Goal: Task Accomplishment & Management: Manage account settings

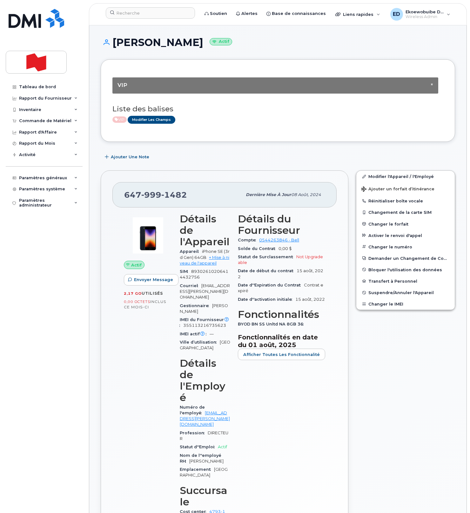
scroll to position [1, 0]
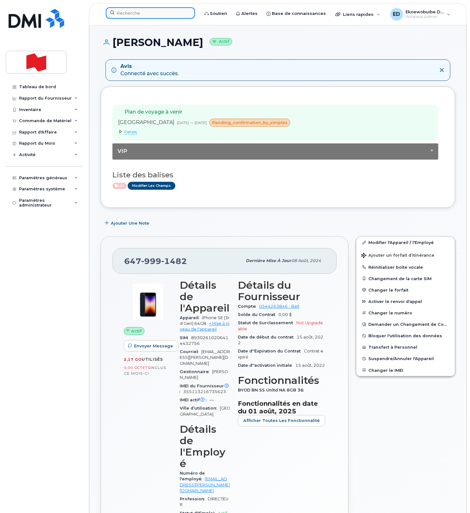
click at [141, 18] on input at bounding box center [150, 12] width 89 height 11
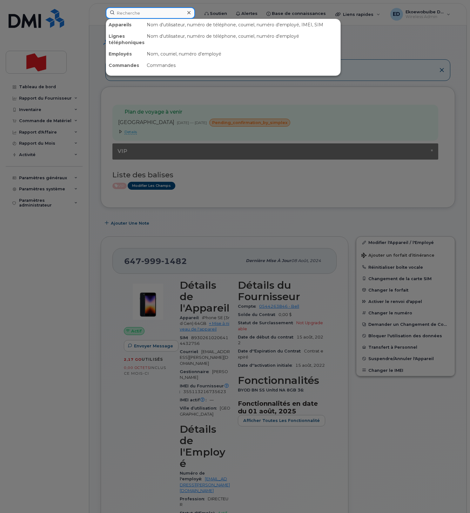
paste input "438-869-3557"
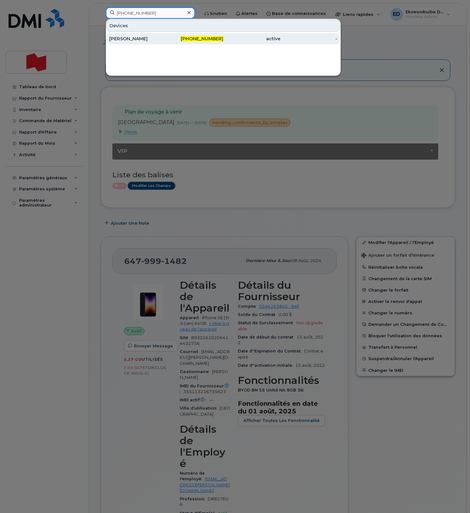
type input "438-869-3557"
click at [135, 42] on div "Kia Motebassem" at bounding box center [137, 38] width 57 height 11
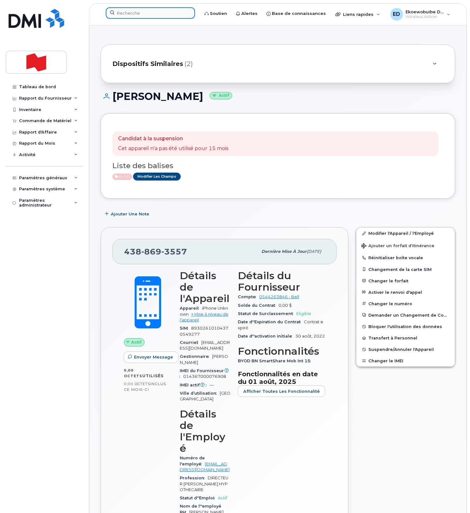
click at [136, 13] on input at bounding box center [150, 12] width 89 height 11
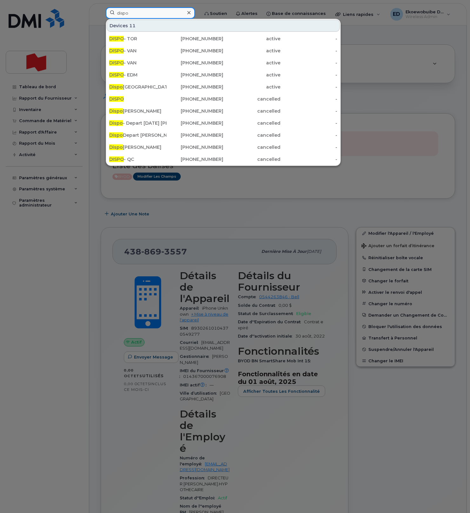
drag, startPoint x: 137, startPoint y: 16, endPoint x: 99, endPoint y: 13, distance: 37.9
click at [101, 13] on div "dispo Devices 11 DISPO - TOR 416-527-3513 active - DISPO - VAN 236-664-0928 act…" at bounding box center [150, 14] width 99 height 14
paste input "5148636009"
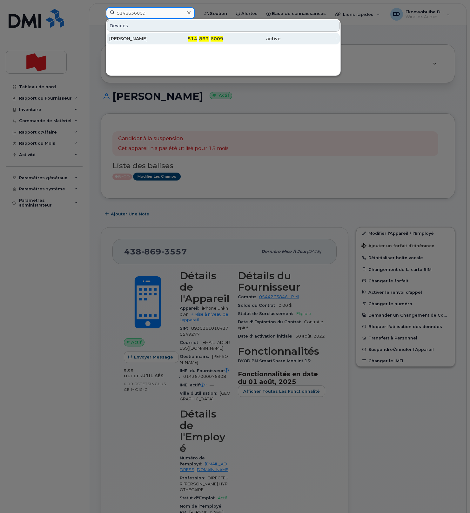
type input "5148636009"
click at [130, 40] on div "Frederick Lavallee" at bounding box center [137, 39] width 57 height 6
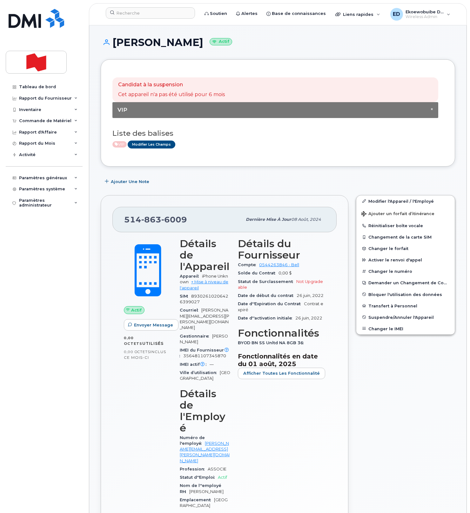
drag, startPoint x: 231, startPoint y: 153, endPoint x: 238, endPoint y: 160, distance: 10.1
click at [230, 153] on div "Candidat à la suspension Cet appareil n'a pas été utilisé pour 6 mois × VIP Lis…" at bounding box center [277, 113] width 331 height 84
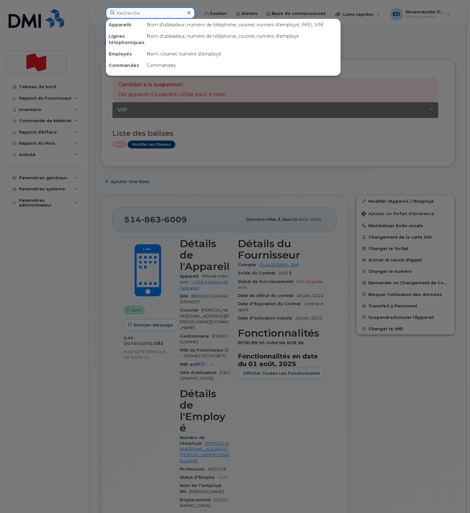
click at [140, 15] on input at bounding box center [150, 12] width 89 height 11
paste input "418-953-5740"
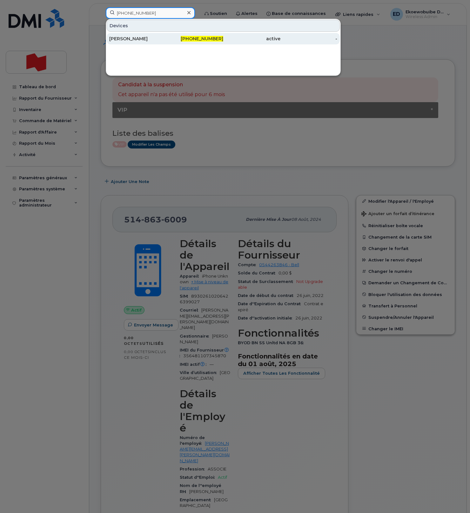
type input "418-953-5740"
click at [136, 40] on div "[PERSON_NAME]" at bounding box center [137, 39] width 57 height 6
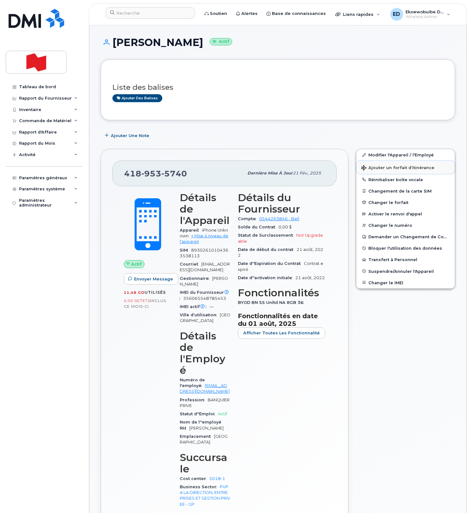
click at [376, 169] on span "Ajouter un forfait d’itinérance" at bounding box center [397, 168] width 73 height 6
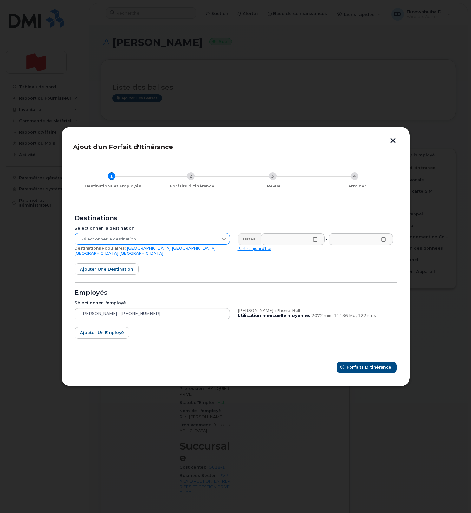
click at [226, 242] on icon at bounding box center [223, 238] width 5 height 5
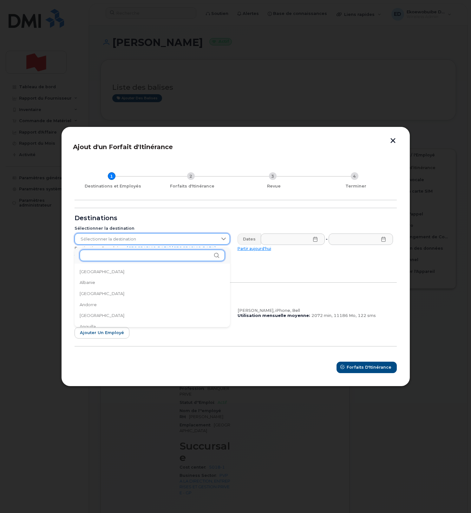
click at [150, 256] on input "text" at bounding box center [152, 255] width 145 height 11
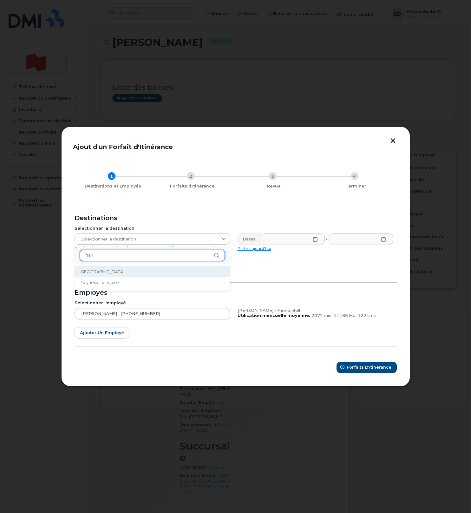
type input "fran"
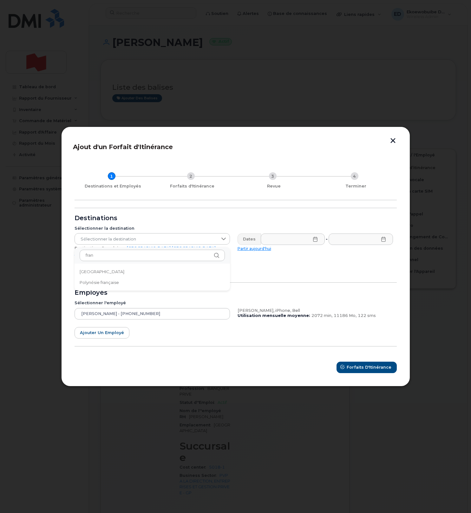
click at [120, 273] on li "France" at bounding box center [153, 271] width 156 height 11
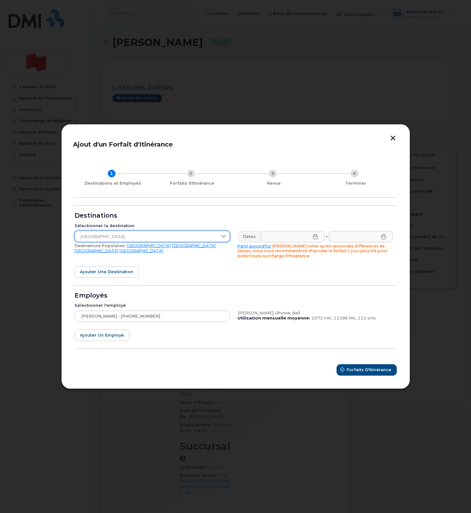
click at [316, 237] on icon at bounding box center [315, 236] width 5 height 5
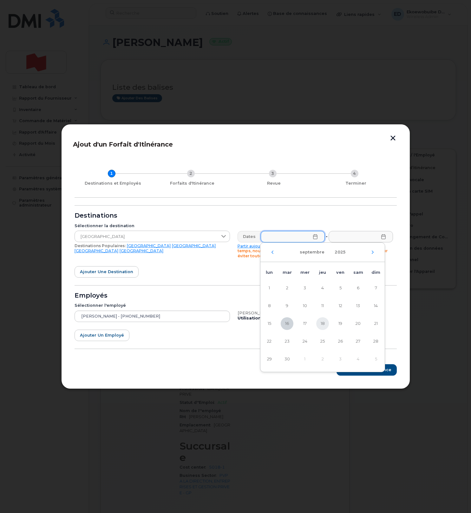
click at [319, 324] on span "18" at bounding box center [322, 323] width 13 height 13
type input "18/09/2025"
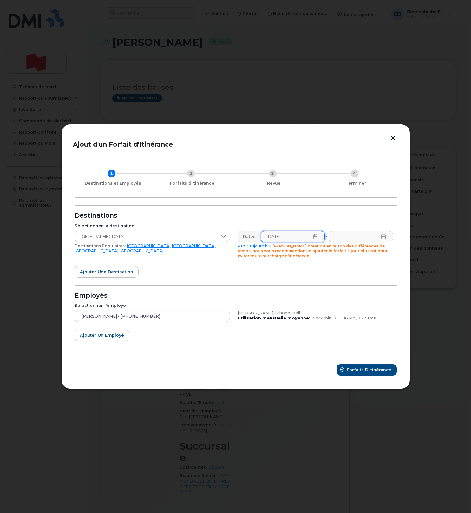
click at [384, 238] on icon at bounding box center [383, 236] width 5 height 5
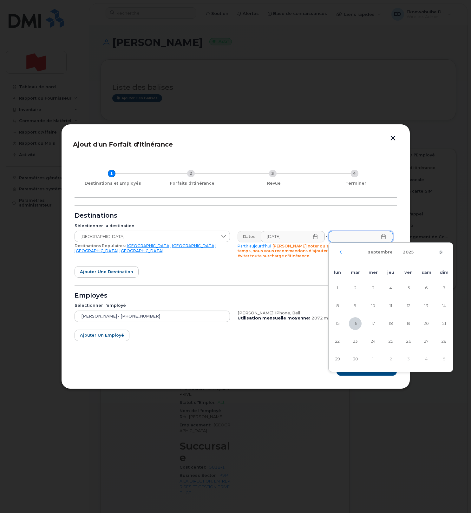
click at [440, 252] on icon "Mois suivant" at bounding box center [441, 252] width 4 height 5
click at [340, 306] on span "6" at bounding box center [337, 306] width 13 height 13
type input "[DATE]"
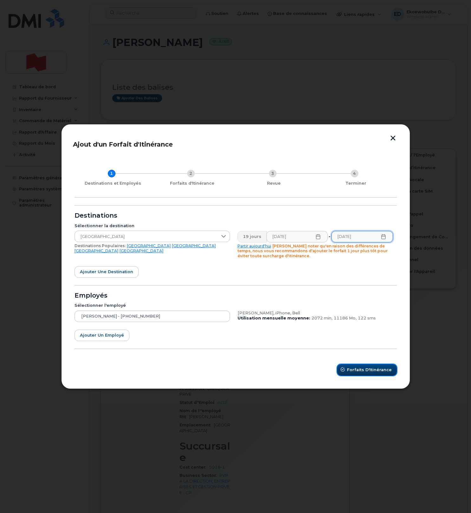
click at [361, 369] on span "Forfaits d'Itinérance" at bounding box center [369, 370] width 45 height 6
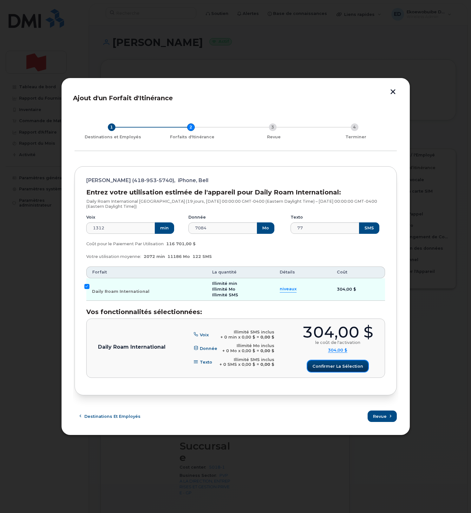
drag, startPoint x: 333, startPoint y: 364, endPoint x: 330, endPoint y: 359, distance: 5.3
click at [333, 363] on span "Confirmer la sélection" at bounding box center [338, 366] width 51 height 6
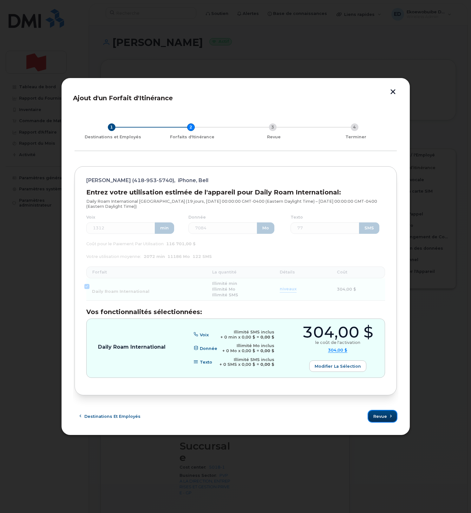
click at [383, 415] on span "Revue" at bounding box center [381, 417] width 14 height 6
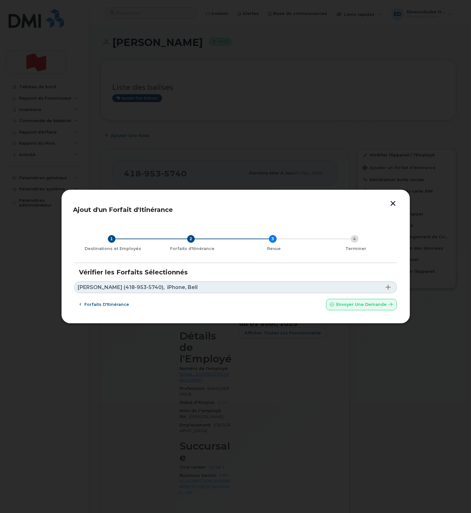
click at [317, 284] on link "Pierre Antoine Lagueux Veilleux (418-953-5740), iPhone, Bell" at bounding box center [236, 288] width 322 height 12
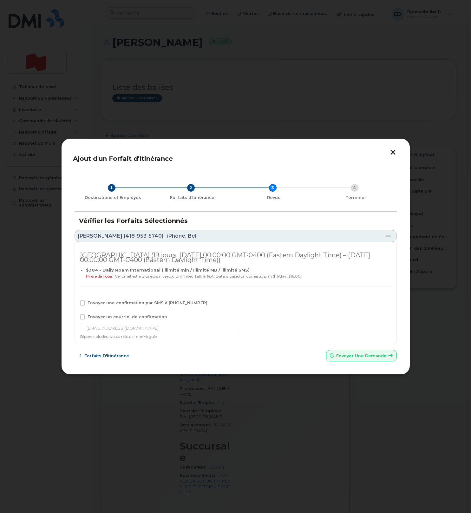
click at [85, 305] on label "Envoyer une confirmation par SMS à 418-953-5740" at bounding box center [144, 303] width 128 height 5
click at [76, 304] on input "Envoyer une confirmation par SMS à 418-953-5740" at bounding box center [73, 302] width 3 height 3
checkbox input "true"
click at [82, 317] on span at bounding box center [82, 317] width 5 height 5
click at [76, 317] on input "Envoyer un courriel de confirmation" at bounding box center [73, 316] width 3 height 3
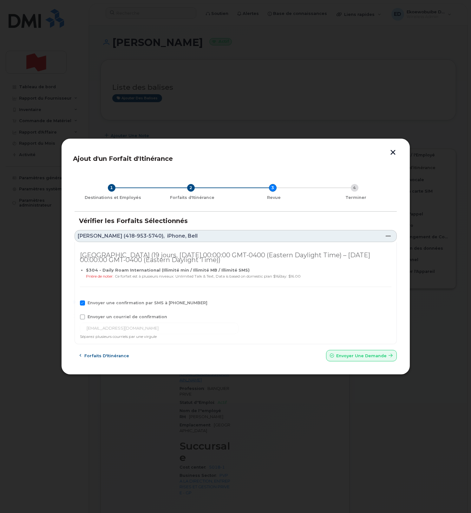
checkbox input "true"
drag, startPoint x: 177, startPoint y: 329, endPoint x: 86, endPoint y: 326, distance: 90.5
click at [86, 326] on input "pierreantoine.lagueuxveilleux@bnc.ca" at bounding box center [159, 328] width 159 height 11
paste input "[EMAIL_ADDRESS][DOMAIN_NAME]"
type input "[EMAIL_ADDRESS][DOMAIN_NAME]"
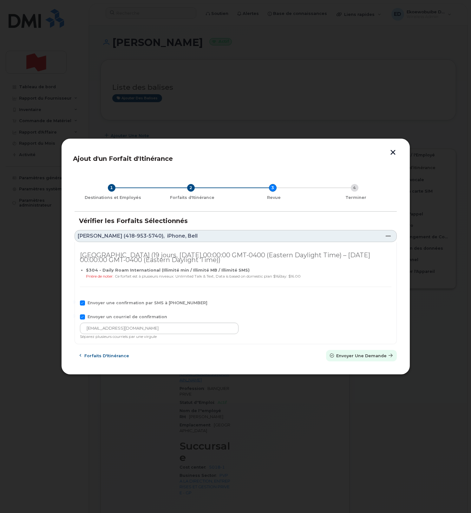
click at [340, 355] on span "Envoyer une Demande" at bounding box center [361, 356] width 50 height 6
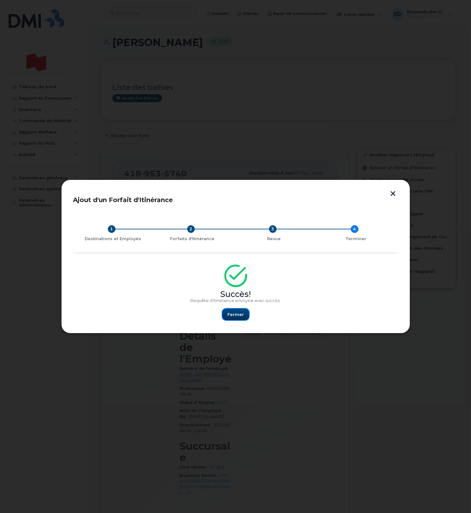
click at [240, 318] on button "Fermer" at bounding box center [236, 314] width 27 height 11
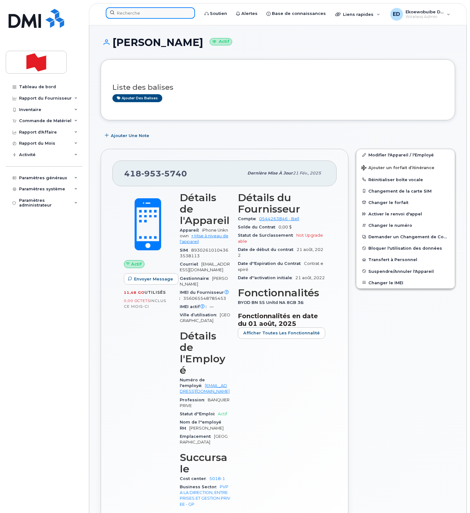
click at [138, 14] on input at bounding box center [150, 12] width 89 height 11
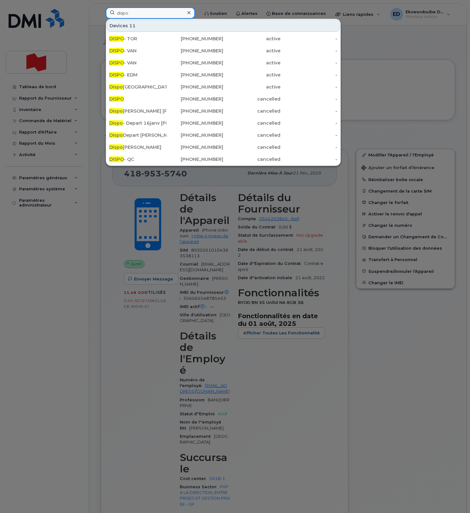
drag, startPoint x: 136, startPoint y: 13, endPoint x: 110, endPoint y: 13, distance: 26.0
click at [110, 13] on input "dispo" at bounding box center [150, 12] width 89 height 11
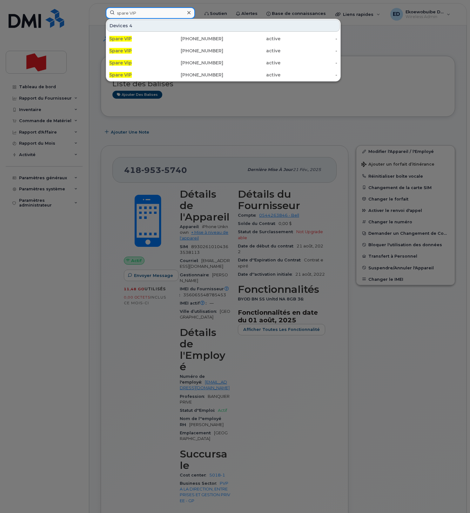
drag, startPoint x: 141, startPoint y: 15, endPoint x: 101, endPoint y: 14, distance: 40.3
click at [101, 14] on div "spare VIP Devices 4 Spare VIP 438-276-7734 active - Spare VIP 438-270-6842 acti…" at bounding box center [150, 14] width 99 height 14
paste input "Dennis Kalaycioglu"
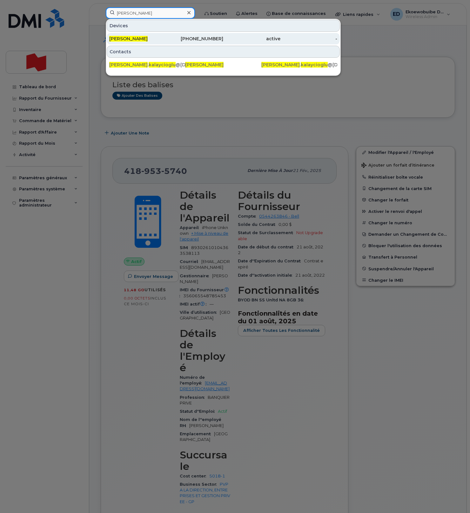
type input "Dennis Kalaycioglu"
click at [139, 40] on span "Dennis Kalaycioglu" at bounding box center [128, 39] width 38 height 6
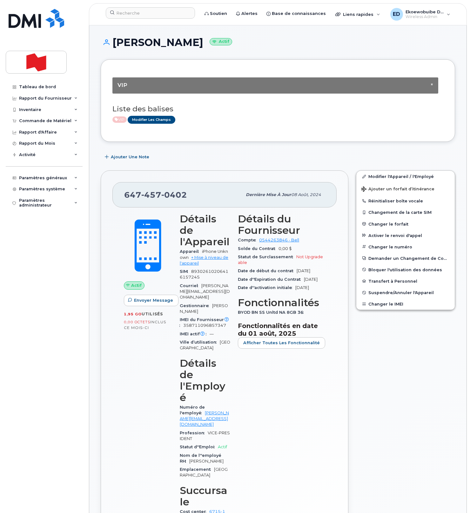
click at [251, 126] on div "× VIP Liste des balises VIP Modifier les Champs" at bounding box center [277, 100] width 331 height 59
click at [380, 306] on button "Changer le IMEI" at bounding box center [405, 303] width 98 height 11
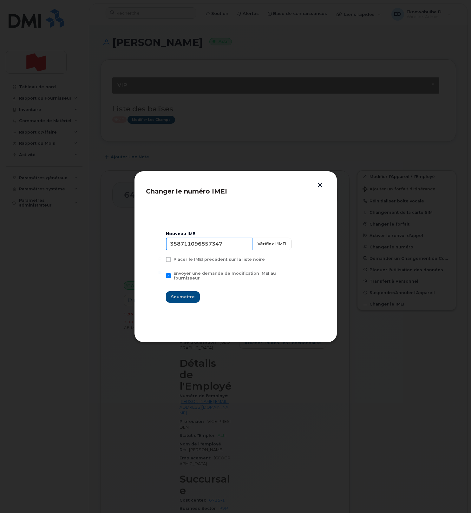
click at [211, 250] on input "358711096857347" at bounding box center [209, 244] width 87 height 13
click at [319, 186] on button "button" at bounding box center [321, 186] width 10 height 7
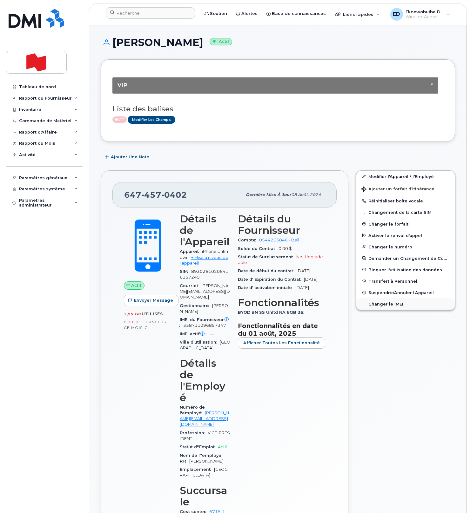
click at [380, 306] on button "Changer le IMEI" at bounding box center [405, 303] width 98 height 11
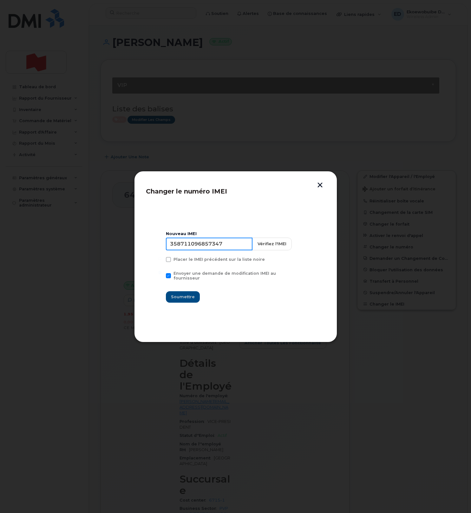
click at [204, 249] on input "358711096857347" at bounding box center [209, 244] width 87 height 13
type input "353927601293761"
click at [186, 294] on span "Soumettre" at bounding box center [183, 297] width 24 height 6
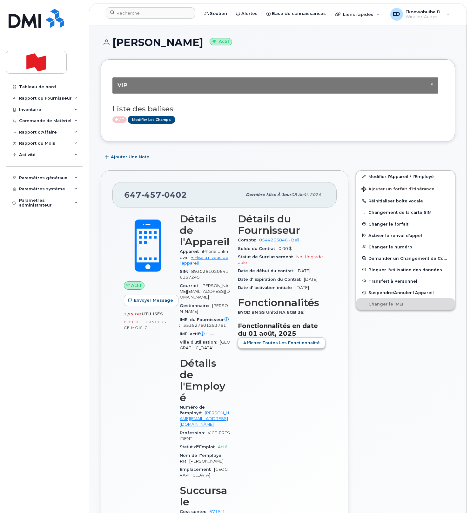
drag, startPoint x: 376, startPoint y: 356, endPoint x: 321, endPoint y: 360, distance: 55.7
click at [376, 356] on div "Modifier l'Appareil / l'Employé Ajouter un forfait d’itinérance Réinitialiser b…" at bounding box center [405, 376] width 107 height 419
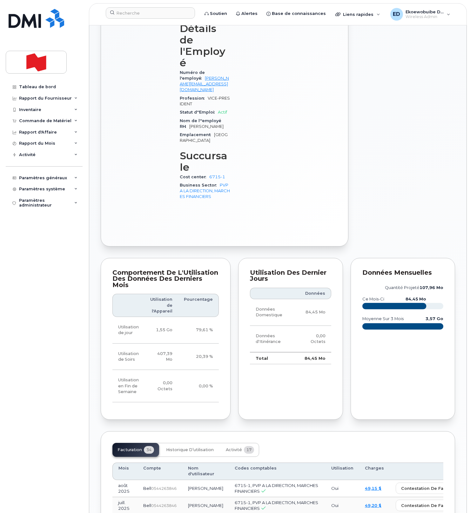
scroll to position [336, 0]
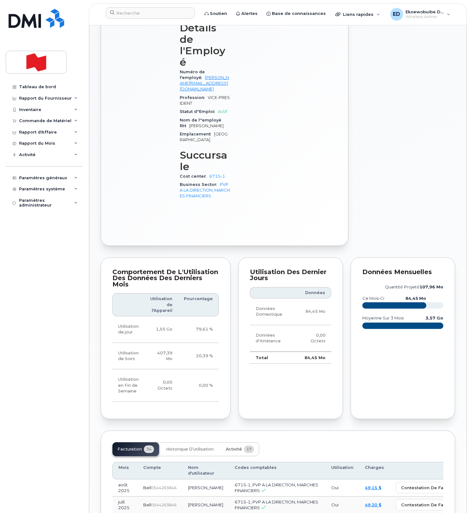
click at [227, 447] on span "Activité" at bounding box center [234, 449] width 16 height 5
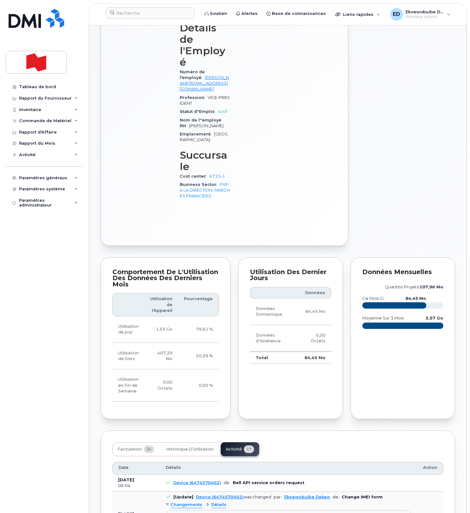
drag, startPoint x: 298, startPoint y: 467, endPoint x: 172, endPoint y: 458, distance: 125.7
copy pre "Imei Number was changed from 358711096857347 to 353927601293761 Imei Change Ext…"
click at [381, 139] on div "Modifier l'Appareil / l'Employé Ajouter un forfait d’itinérance Réinitialiser b…" at bounding box center [405, 40] width 107 height 419
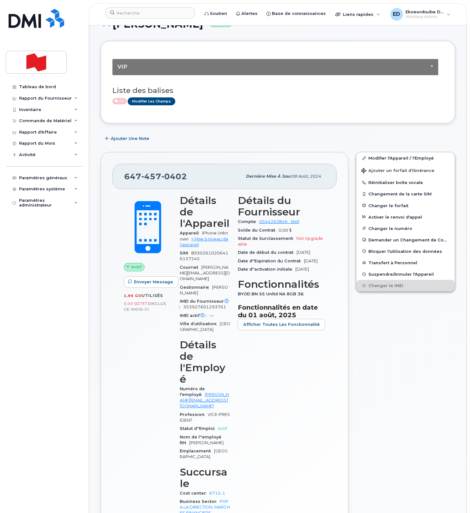
scroll to position [0, 0]
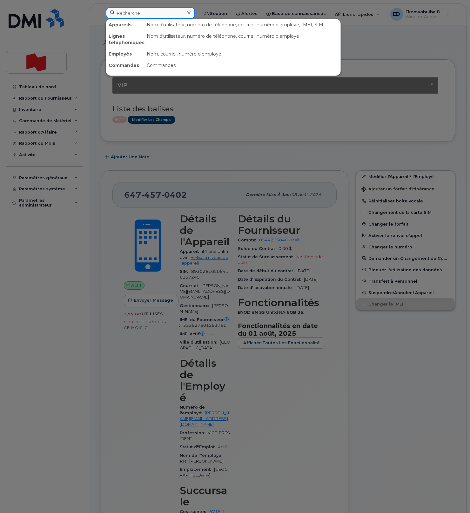
click at [140, 16] on input at bounding box center [150, 12] width 89 height 11
paste input "6476272017"
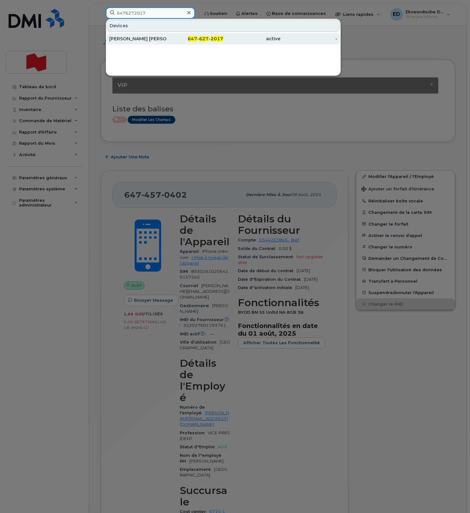
type input "6476272017"
click at [143, 41] on div "Rea Unson Martinez" at bounding box center [137, 39] width 57 height 6
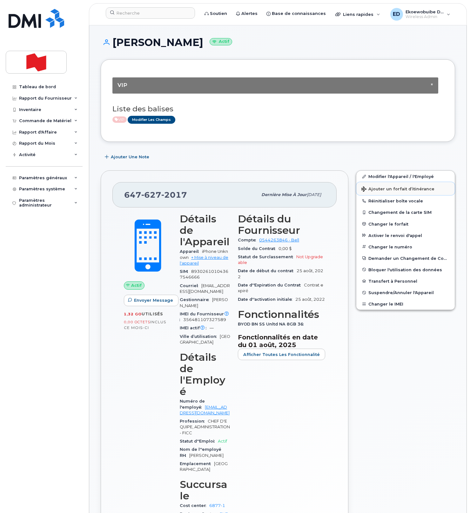
click at [382, 190] on span "Ajouter un forfait d’itinérance" at bounding box center [397, 190] width 73 height 6
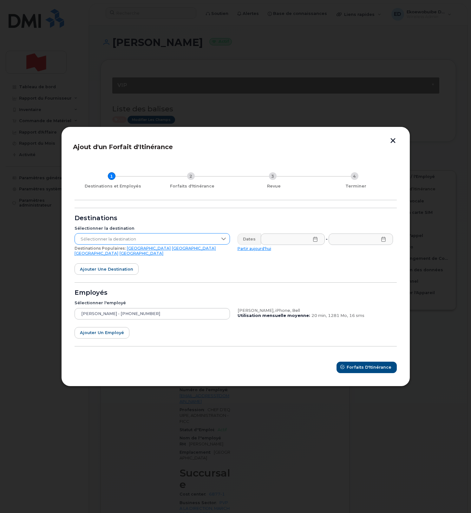
click at [134, 245] on span "Sélectionner la destination" at bounding box center [146, 239] width 143 height 11
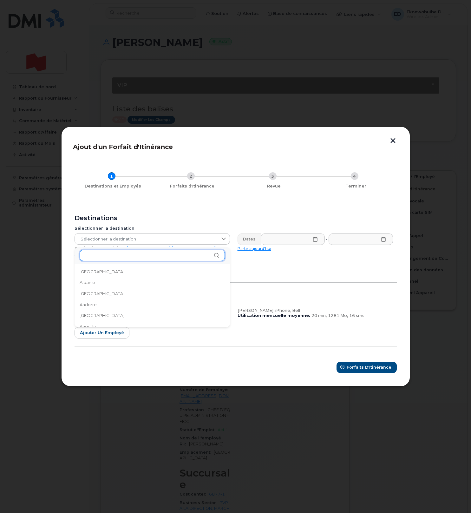
click at [111, 257] on input "text" at bounding box center [152, 255] width 145 height 11
type input "pay"
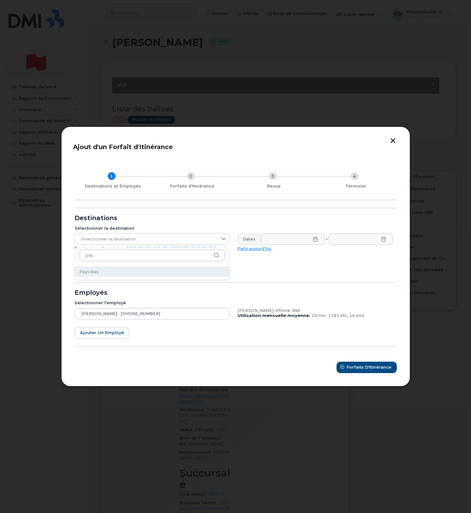
drag, startPoint x: 101, startPoint y: 269, endPoint x: 107, endPoint y: 272, distance: 6.4
click at [101, 269] on li "Pays-Bas" at bounding box center [153, 271] width 156 height 11
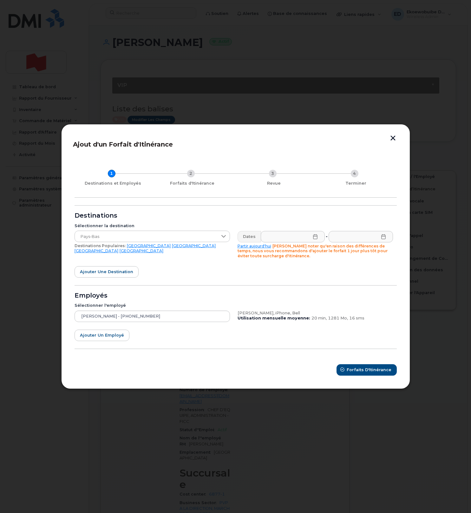
click at [314, 237] on icon at bounding box center [315, 236] width 5 height 5
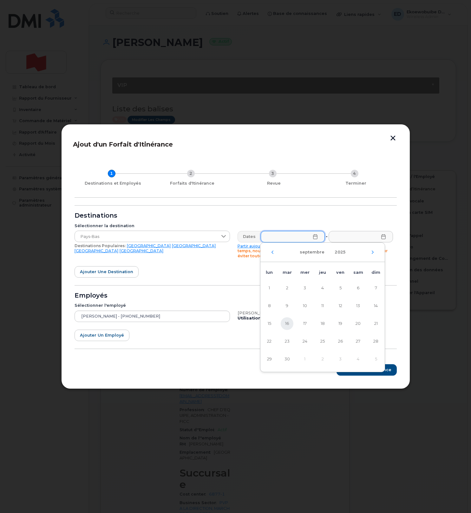
click at [288, 321] on span "16" at bounding box center [287, 323] width 13 height 13
type input "16/09/2025"
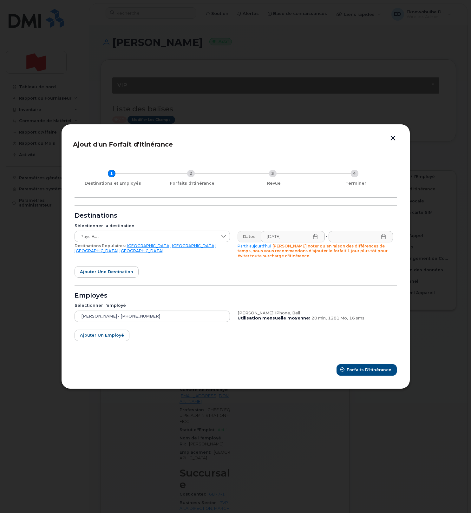
click at [384, 237] on icon at bounding box center [383, 236] width 5 height 5
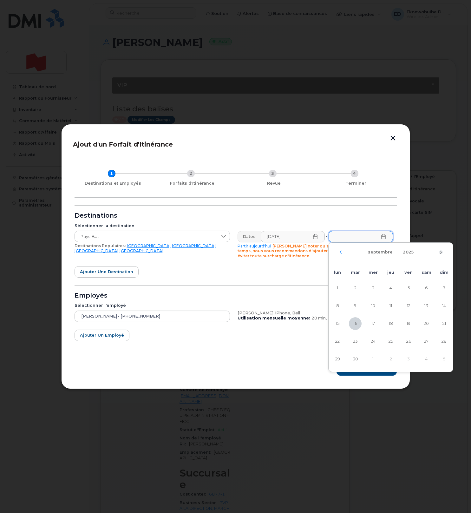
click at [442, 253] on icon "Mois suivant" at bounding box center [441, 252] width 4 height 5
click at [342, 304] on span "6" at bounding box center [337, 306] width 13 height 13
type input "[DATE]"
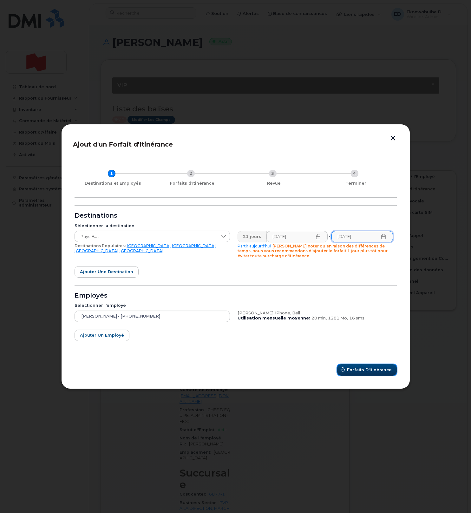
click at [368, 370] on span "Forfaits d'Itinérance" at bounding box center [369, 370] width 45 height 6
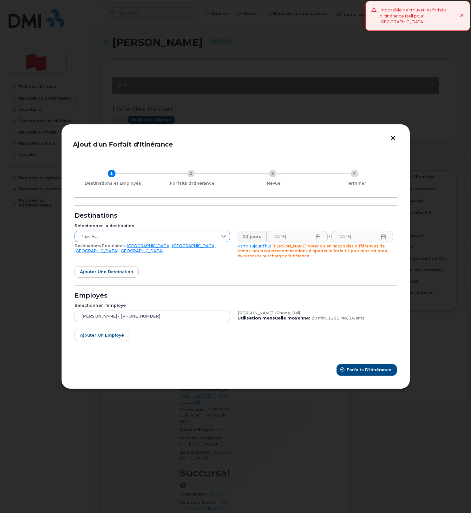
click at [209, 237] on span "Pays-Bas" at bounding box center [146, 236] width 143 height 11
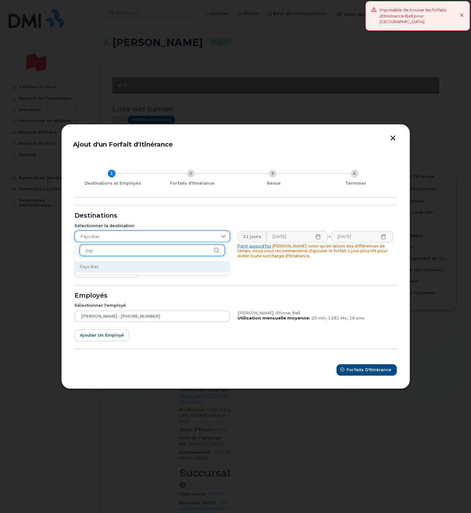
click at [103, 253] on input "pay" at bounding box center [152, 250] width 145 height 11
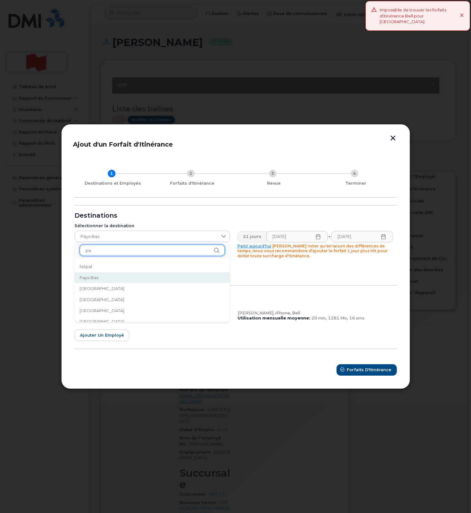
type input "p"
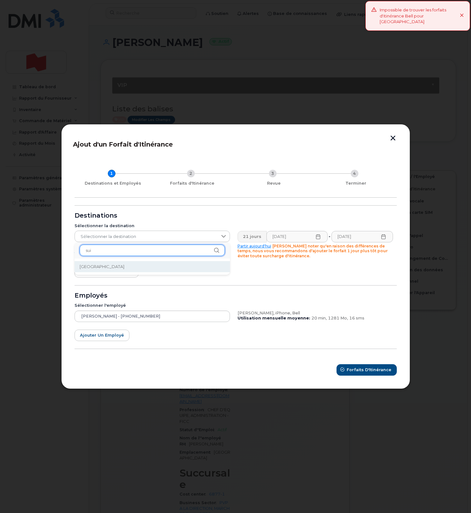
type input "sui"
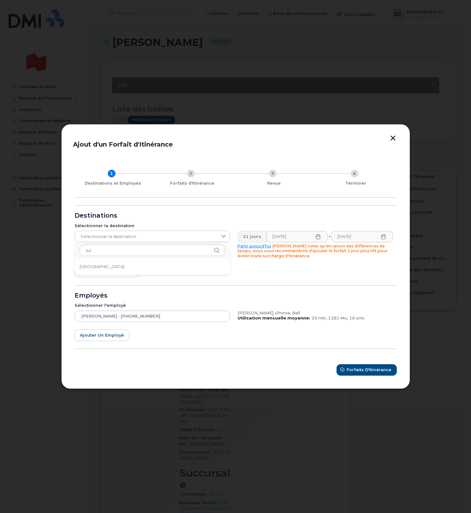
click at [89, 269] on span "[GEOGRAPHIC_DATA]" at bounding box center [102, 267] width 45 height 6
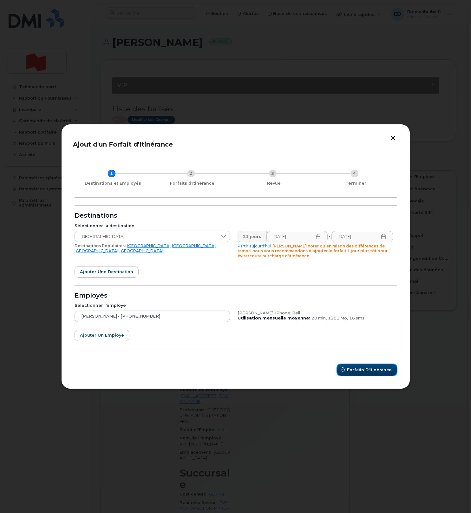
click at [358, 368] on span "Forfaits d'Itinérance" at bounding box center [369, 370] width 45 height 6
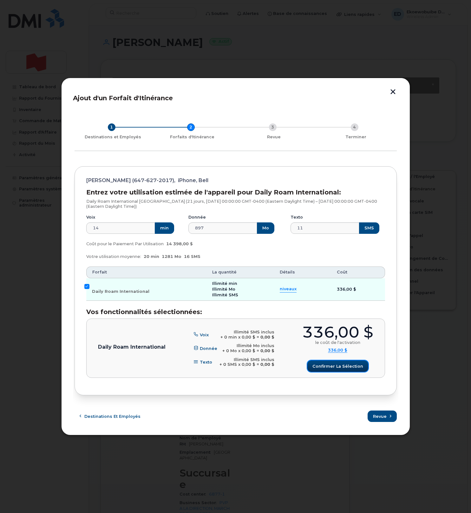
drag, startPoint x: 335, startPoint y: 368, endPoint x: 350, endPoint y: 385, distance: 23.4
click at [335, 368] on span "Confirmer la sélection" at bounding box center [338, 366] width 51 height 6
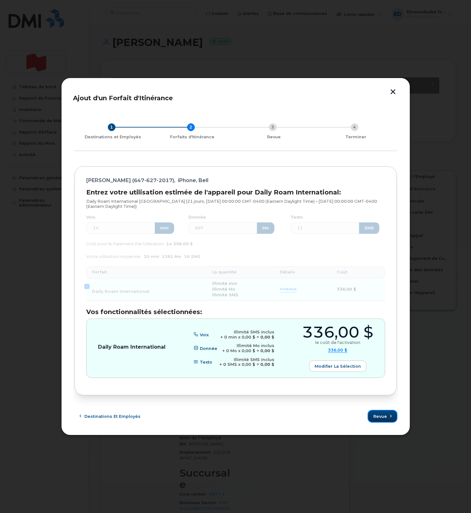
click at [377, 415] on span "Revue" at bounding box center [381, 417] width 14 height 6
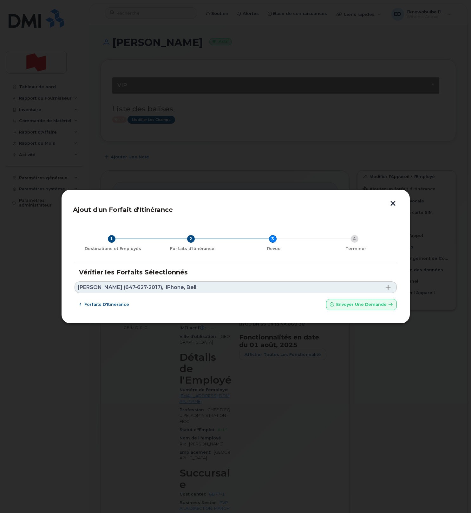
click at [214, 288] on link "Rea Unson Martinez (647-627-2017), iPhone, Bell" at bounding box center [236, 288] width 322 height 12
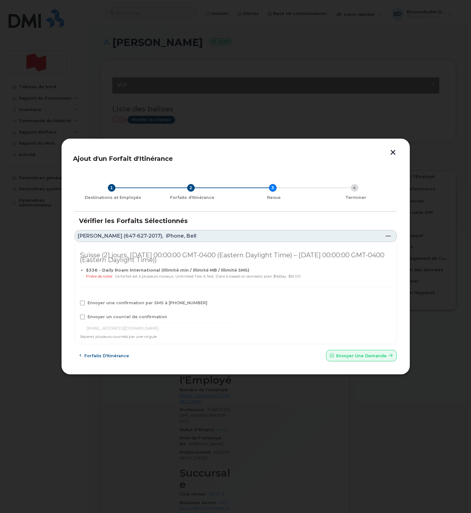
drag, startPoint x: 89, startPoint y: 305, endPoint x: 86, endPoint y: 313, distance: 8.3
click at [89, 305] on span "Envoyer une confirmation par SMS à 647-627-2017" at bounding box center [148, 303] width 120 height 5
click at [76, 304] on input "Envoyer une confirmation par SMS à 647-627-2017" at bounding box center [73, 302] width 3 height 3
checkbox input "true"
click at [91, 315] on span "Envoyer un courriel de confirmation" at bounding box center [128, 317] width 80 height 5
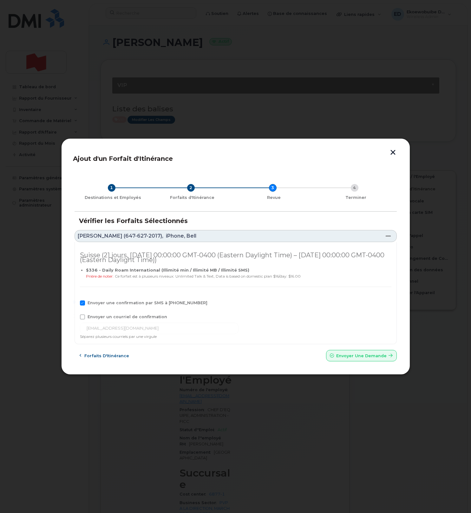
click at [76, 315] on input "Envoyer un courriel de confirmation" at bounding box center [73, 316] width 3 height 3
checkbox input "true"
drag, startPoint x: 154, startPoint y: 330, endPoint x: 69, endPoint y: 329, distance: 85.1
click at [71, 329] on div "Ajout d'un Forfait d'Itinérance 1 Destinations et Employés 2 Forfaits d'Itinéra…" at bounding box center [235, 256] width 349 height 237
paste input "[EMAIL_ADDRESS][DOMAIN_NAME]"
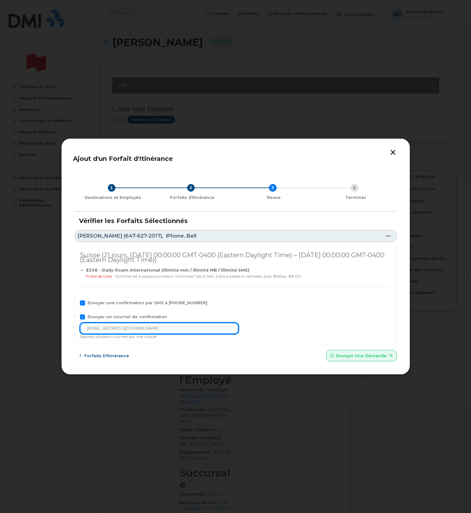
type input "[EMAIL_ADDRESS][DOMAIN_NAME]"
click at [346, 354] on span "Envoyer une Demande" at bounding box center [361, 356] width 50 height 6
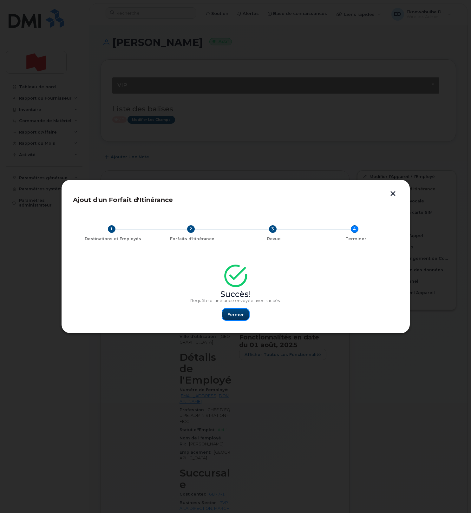
click at [238, 316] on span "Fermer" at bounding box center [236, 315] width 17 height 6
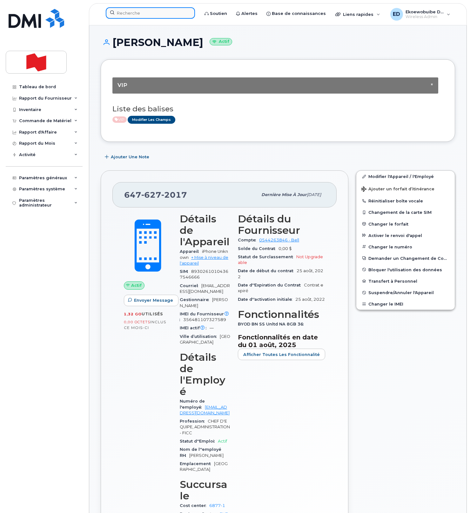
click at [143, 10] on input at bounding box center [150, 12] width 89 height 11
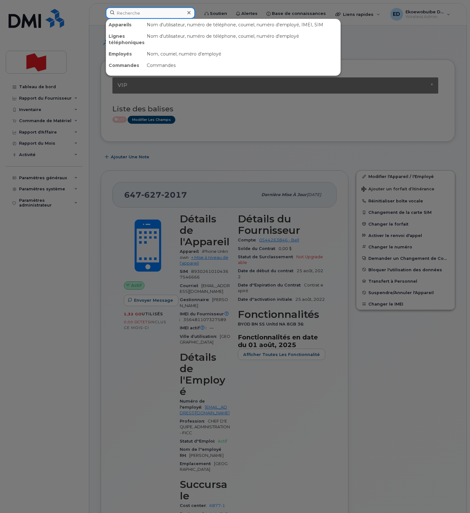
paste input "(438) 337-9702"
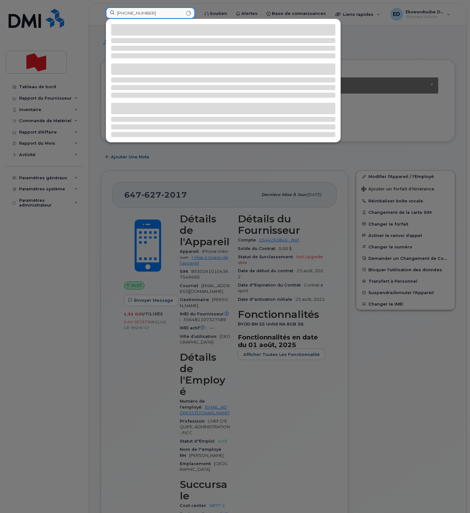
click at [128, 12] on input "(438) 337-9702" at bounding box center [150, 12] width 89 height 11
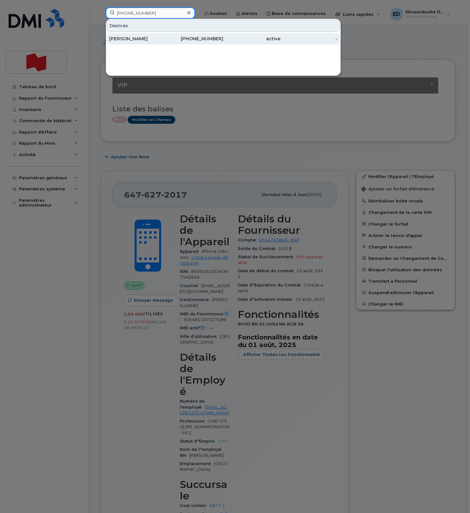
type input "(438) 337-9702"
drag, startPoint x: 140, startPoint y: 37, endPoint x: 137, endPoint y: 35, distance: 3.7
click at [140, 37] on div "Estelle Champagne" at bounding box center [137, 39] width 57 height 6
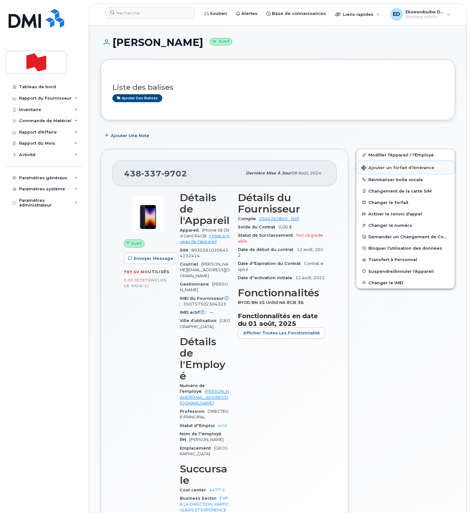
click at [376, 169] on span "Ajouter un forfait d’itinérance" at bounding box center [397, 168] width 73 height 6
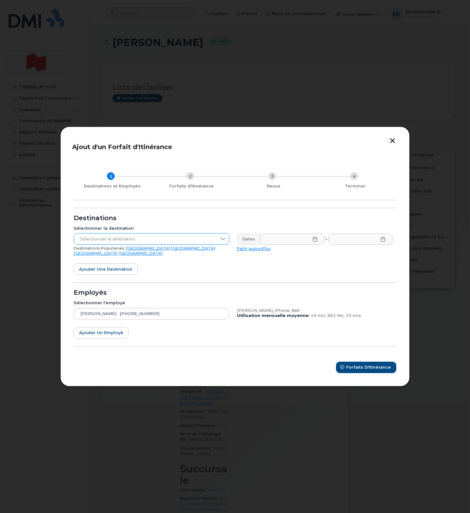
click at [219, 243] on div at bounding box center [223, 239] width 12 height 11
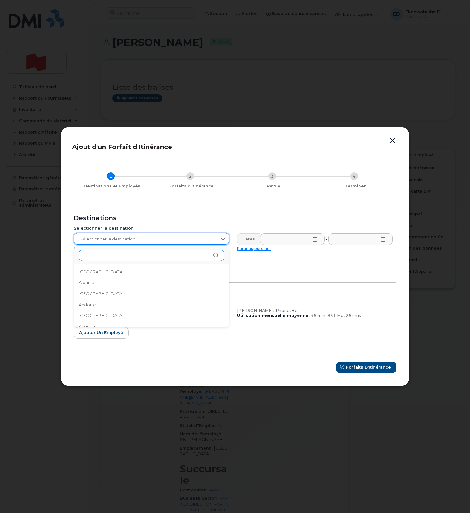
scroll to position [663, 0]
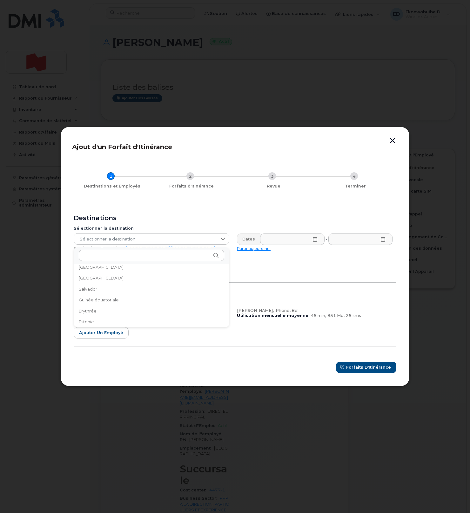
click at [169, 261] on div "206 résultats disponibles" at bounding box center [152, 255] width 156 height 17
click at [164, 257] on input "text" at bounding box center [151, 255] width 145 height 11
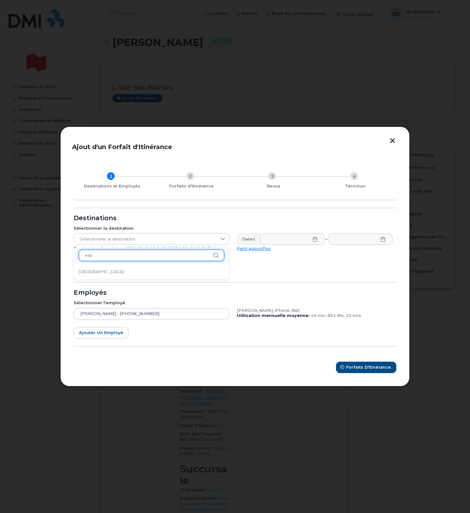
scroll to position [0, 0]
type input "esp"
click at [131, 271] on li "[GEOGRAPHIC_DATA]" at bounding box center [152, 271] width 156 height 11
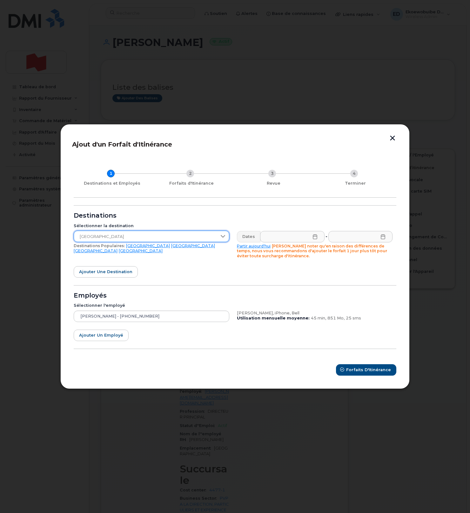
click at [314, 238] on icon at bounding box center [314, 236] width 5 height 5
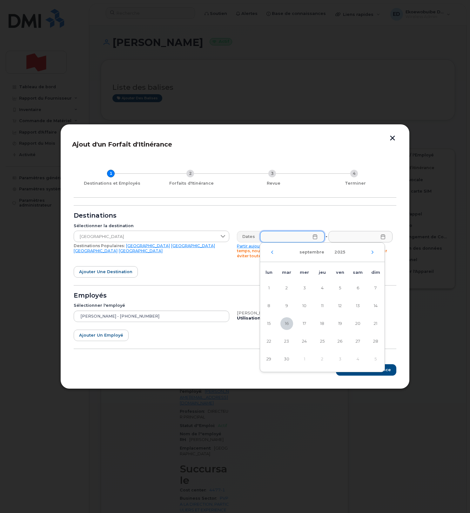
click at [371, 256] on div "septembre 2025" at bounding box center [322, 252] width 124 height 19
click at [371, 254] on icon "Mois suivant" at bounding box center [372, 252] width 4 height 5
click at [271, 304] on span "6" at bounding box center [269, 306] width 13 height 13
type input "[DATE]"
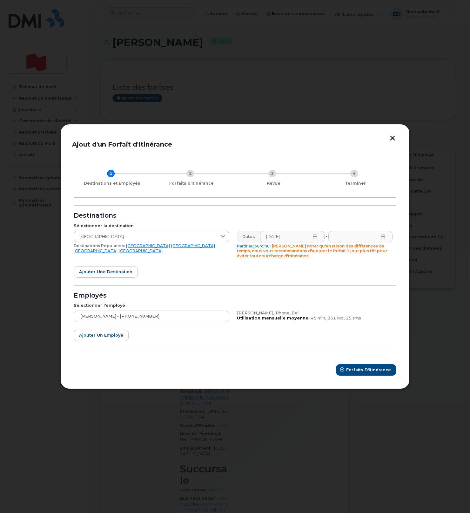
click at [383, 238] on icon at bounding box center [382, 236] width 5 height 5
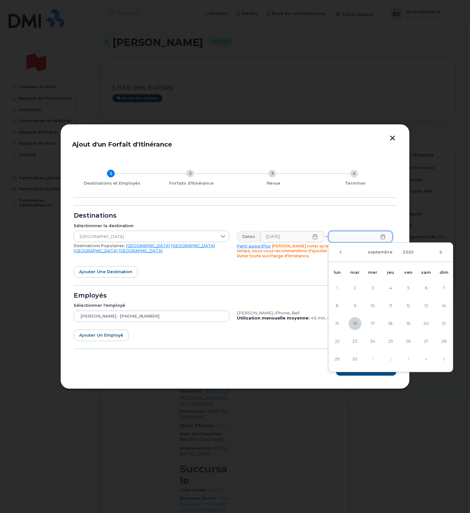
click at [440, 251] on icon "Mois suivant" at bounding box center [441, 251] width 2 height 3
click at [341, 340] on span "20" at bounding box center [337, 341] width 13 height 13
type input "[DATE]"
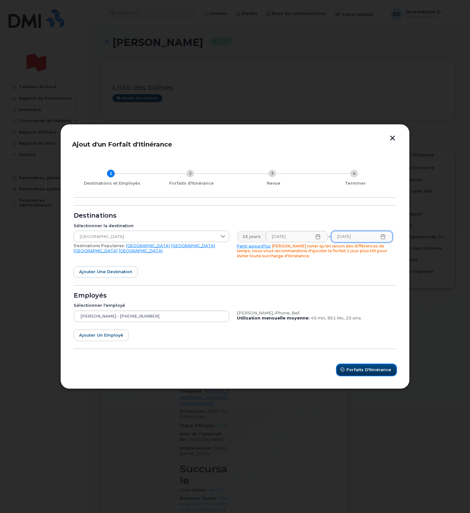
click at [360, 368] on span "Forfaits d'Itinérance" at bounding box center [368, 370] width 45 height 6
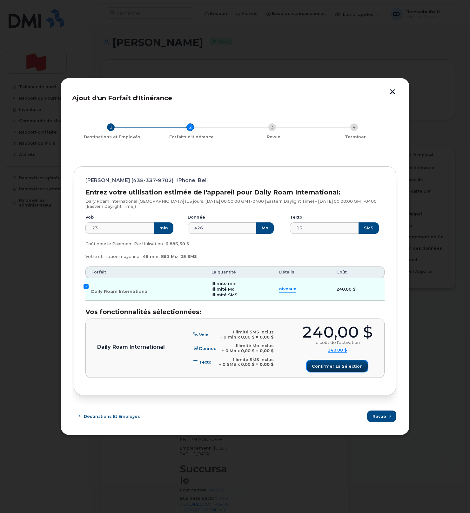
click at [340, 367] on span "Confirmer la sélection" at bounding box center [337, 366] width 51 height 6
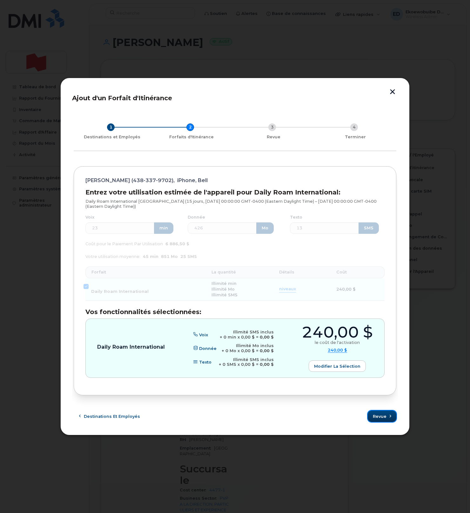
click at [378, 420] on button "Revue" at bounding box center [382, 416] width 29 height 11
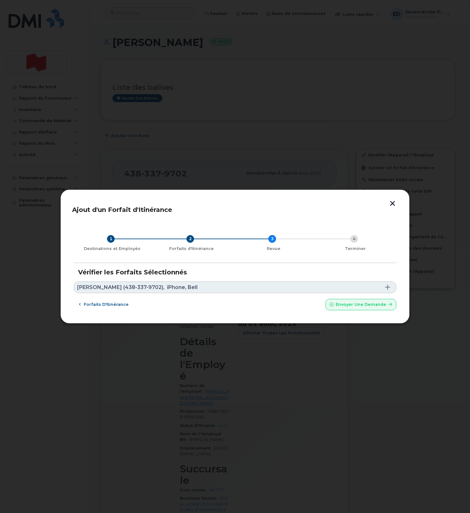
drag, startPoint x: 178, startPoint y: 290, endPoint x: 167, endPoint y: 305, distance: 18.8
click at [178, 290] on link "Estelle Champagne (438-337-9702), iPhone, Bell" at bounding box center [235, 288] width 322 height 12
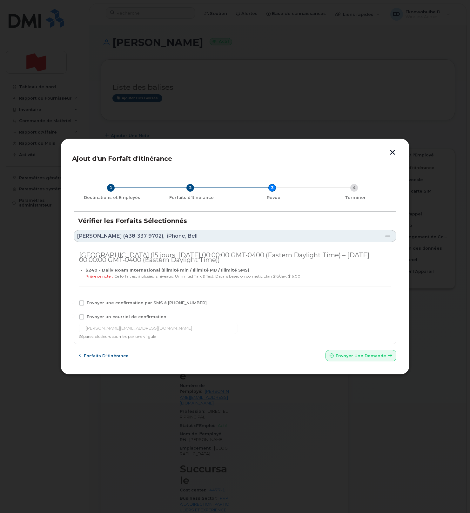
drag, startPoint x: 83, startPoint y: 316, endPoint x: 83, endPoint y: 308, distance: 7.3
click at [83, 316] on span at bounding box center [81, 317] width 5 height 5
click at [75, 316] on input "Envoyer un courriel de confirmation" at bounding box center [72, 316] width 3 height 3
checkbox input "true"
click at [83, 304] on span at bounding box center [81, 303] width 5 height 5
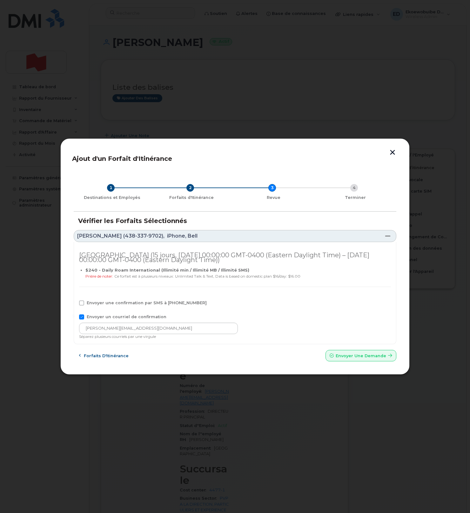
click at [75, 304] on input "Envoyer une confirmation par SMS à 438-337-9702" at bounding box center [72, 302] width 3 height 3
checkbox input "true"
click at [154, 328] on input "estelle.champagne@bnc.ca" at bounding box center [158, 328] width 159 height 11
drag, startPoint x: 154, startPoint y: 328, endPoint x: 82, endPoint y: 326, distance: 71.8
click at [82, 325] on input "estelle.champagne@bnc.ca" at bounding box center [158, 328] width 159 height 11
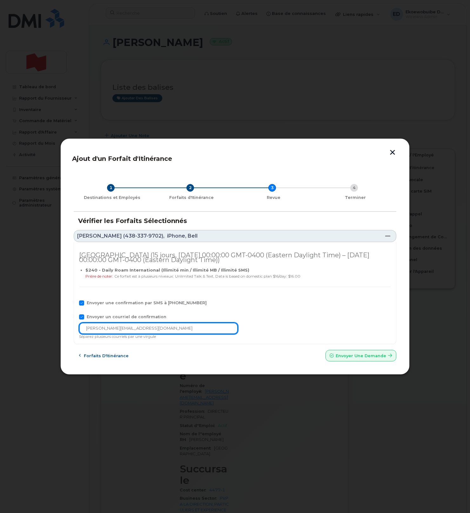
paste input "telecom-voix@bnc.ca"
type input "telecom-voix@bnc.ca"
click at [350, 358] on span "Envoyer une Demande" at bounding box center [361, 356] width 50 height 6
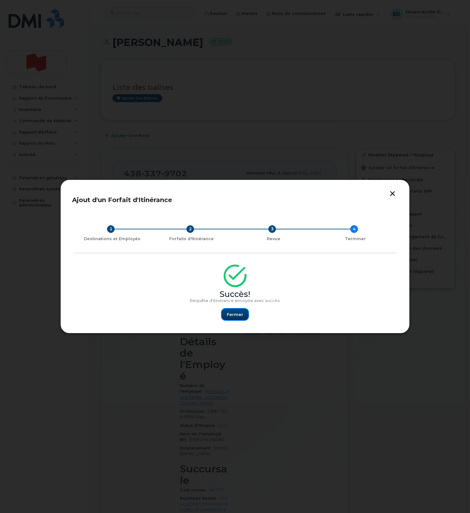
click at [234, 313] on span "Fermer" at bounding box center [235, 315] width 17 height 6
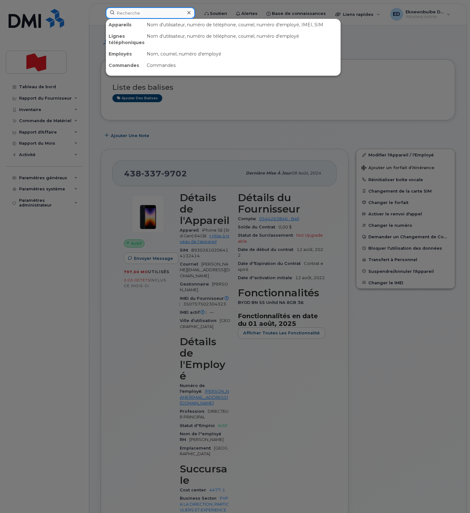
click at [144, 15] on input at bounding box center [150, 12] width 89 height 11
paste input "514-219-7952"
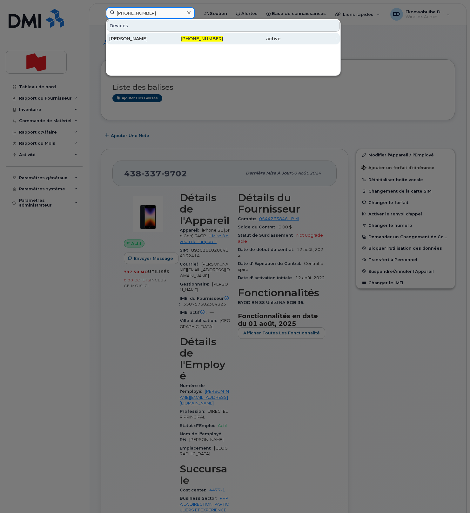
type input "514-219-7952"
click at [139, 41] on div "Melanie Bilodeau Viguie" at bounding box center [137, 39] width 57 height 6
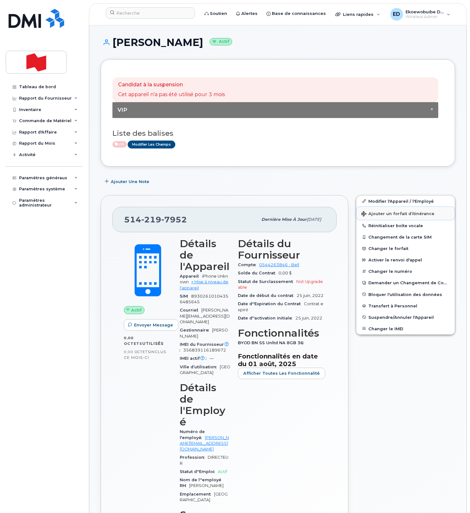
click at [377, 216] on span "Ajouter un forfait d’itinérance" at bounding box center [397, 214] width 73 height 6
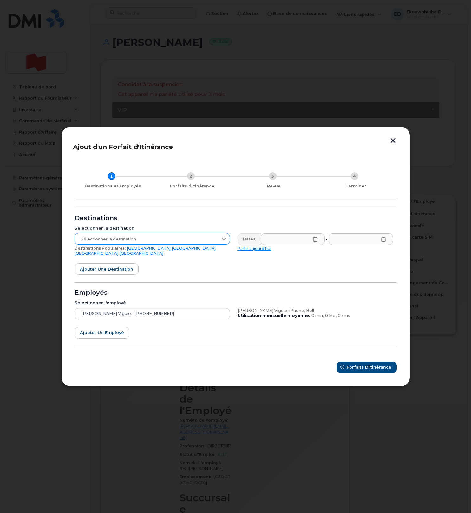
click at [181, 243] on span "Sélectionner la destination" at bounding box center [146, 239] width 143 height 11
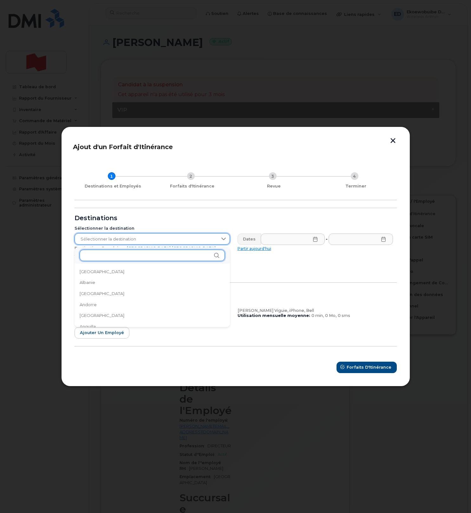
click at [151, 255] on input "text" at bounding box center [152, 255] width 145 height 11
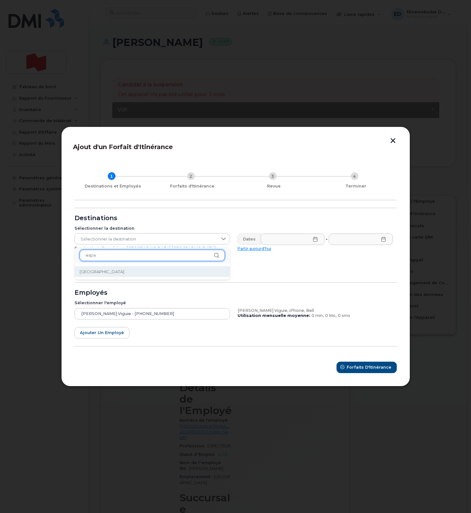
type input "espa"
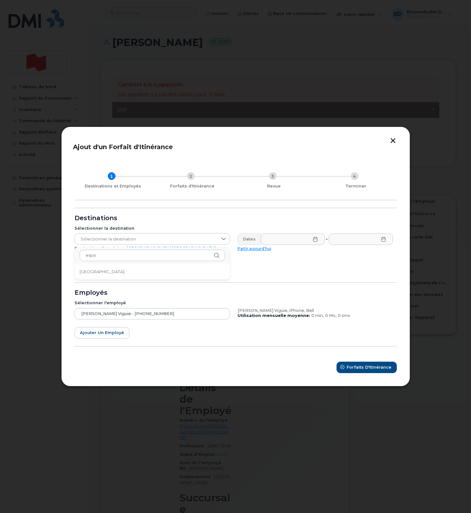
click at [106, 269] on li "[GEOGRAPHIC_DATA]" at bounding box center [153, 271] width 156 height 11
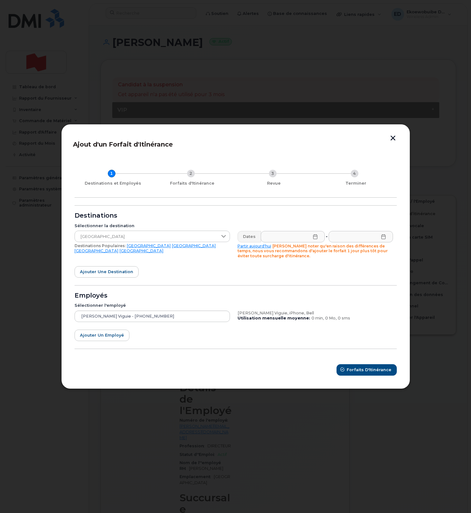
click at [315, 238] on icon at bounding box center [315, 236] width 5 height 5
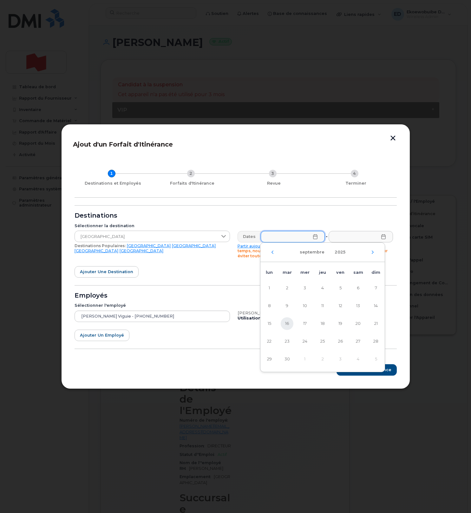
click at [285, 322] on span "16" at bounding box center [287, 323] width 13 height 13
type input "16/09/2025"
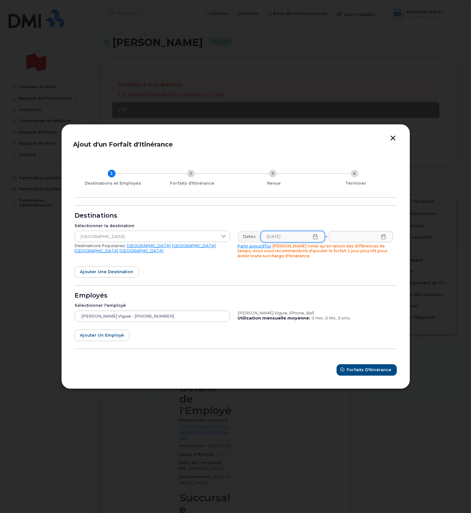
click at [385, 238] on icon at bounding box center [383, 236] width 5 height 5
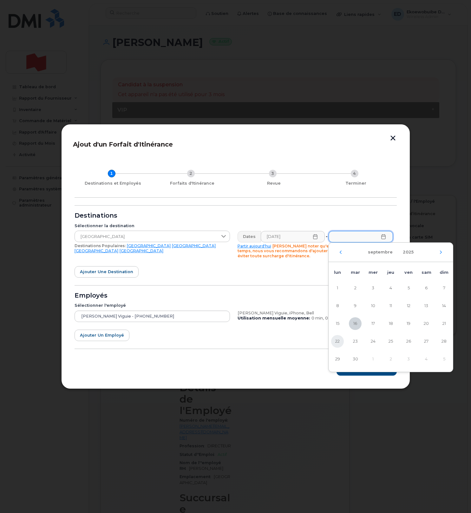
click at [342, 342] on span "22" at bounding box center [337, 341] width 13 height 13
type input "22/09/2025"
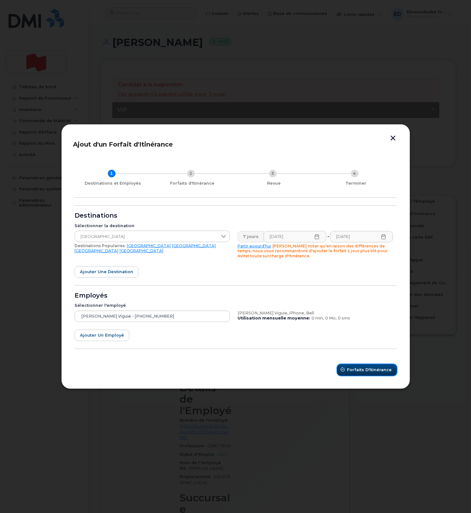
click at [365, 367] on span "Forfaits d'Itinérance" at bounding box center [369, 370] width 45 height 6
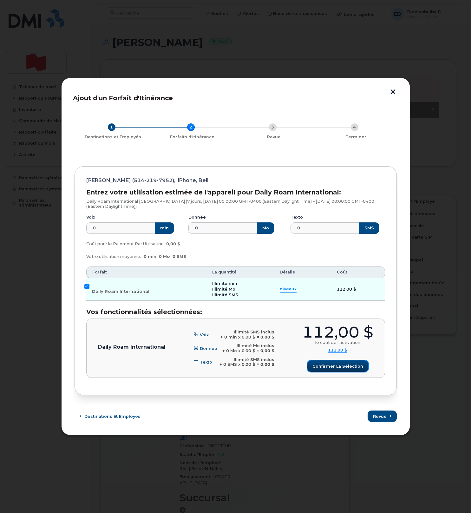
click at [335, 365] on span "Confirmer la sélection" at bounding box center [338, 366] width 51 height 6
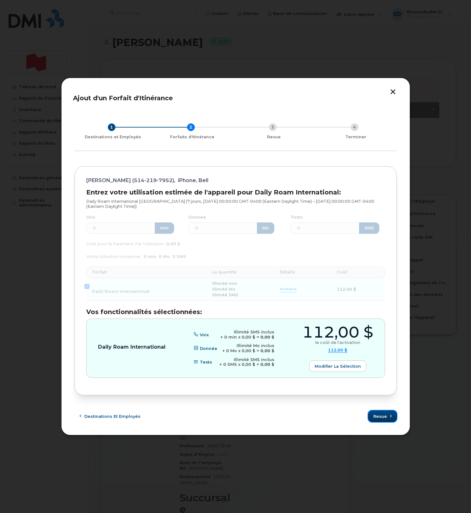
click at [381, 419] on span "Revue" at bounding box center [381, 417] width 14 height 6
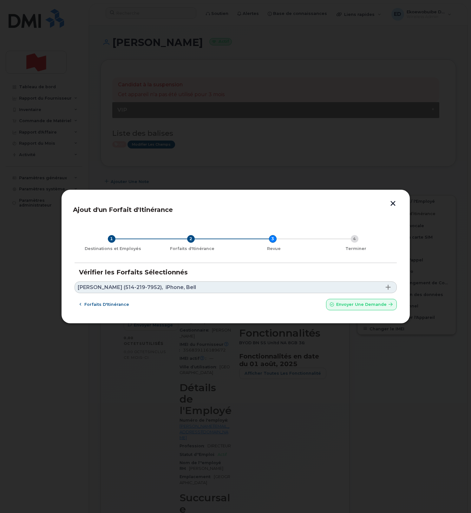
click at [240, 284] on link "Melanie Bilodeau Viguie (514-219-7952), iPhone, Bell" at bounding box center [236, 288] width 322 height 12
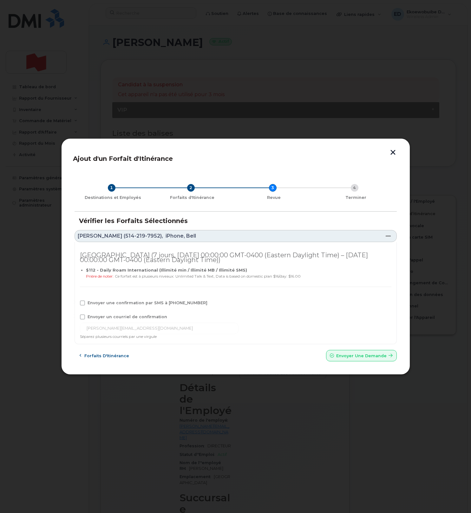
drag, startPoint x: 84, startPoint y: 303, endPoint x: 86, endPoint y: 318, distance: 14.4
click at [84, 303] on span at bounding box center [82, 303] width 5 height 5
click at [76, 303] on input "Envoyer une confirmation par SMS à 514-219-7952" at bounding box center [73, 302] width 3 height 3
checkbox input "true"
click at [85, 316] on span at bounding box center [82, 317] width 5 height 5
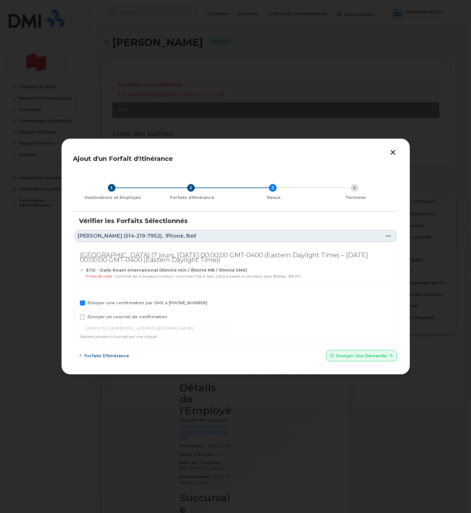
click at [76, 316] on input "Envoyer un courriel de confirmation" at bounding box center [73, 316] width 3 height 3
checkbox input "true"
drag, startPoint x: 165, startPoint y: 329, endPoint x: 76, endPoint y: 328, distance: 88.9
click at [76, 327] on div "Espagne (7 jours, Tue Sep 16 2025 00:00:00 GMT-0400 (Eastern Daylight Time) – M…" at bounding box center [236, 293] width 322 height 103
paste input "telecom-voix@bnc.ca"
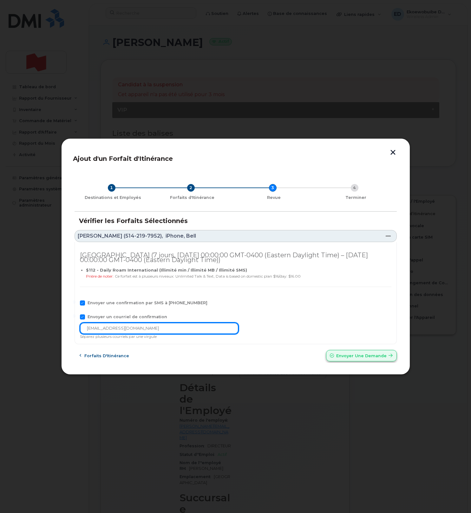
type input "telecom-voix@bnc.ca"
click at [352, 355] on span "Envoyer une Demande" at bounding box center [361, 356] width 50 height 6
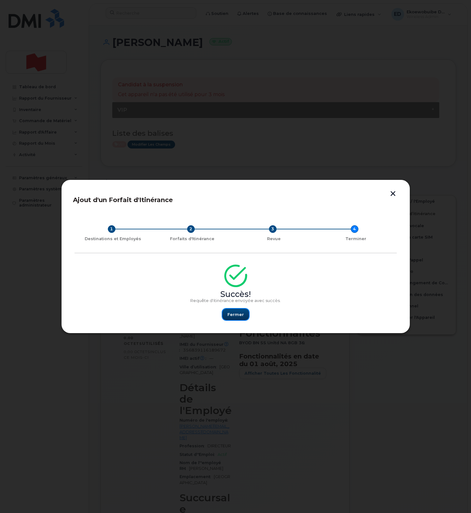
click at [236, 319] on button "Fermer" at bounding box center [236, 314] width 27 height 11
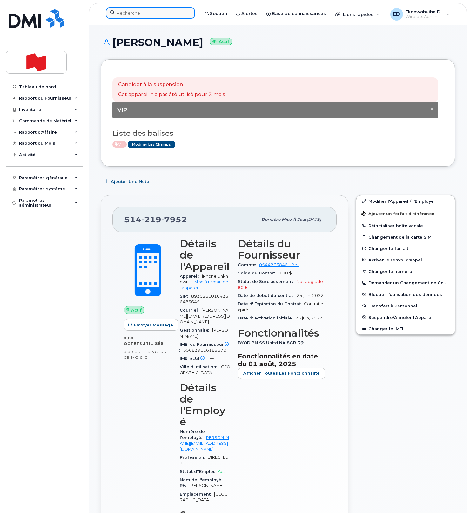
click at [131, 15] on input at bounding box center [150, 12] width 89 height 11
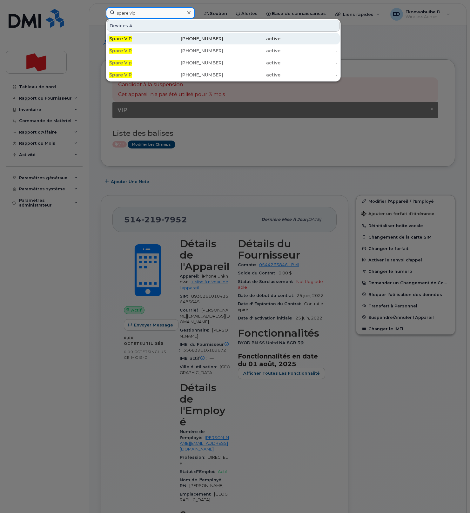
type input "spare vip"
click at [128, 38] on span "Spare VIP" at bounding box center [120, 39] width 23 height 6
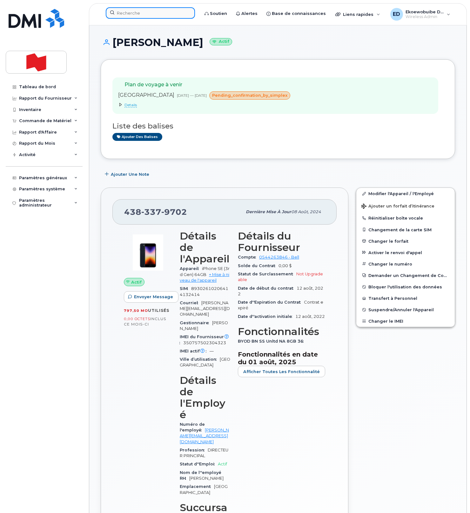
click at [126, 10] on input at bounding box center [150, 12] width 89 height 11
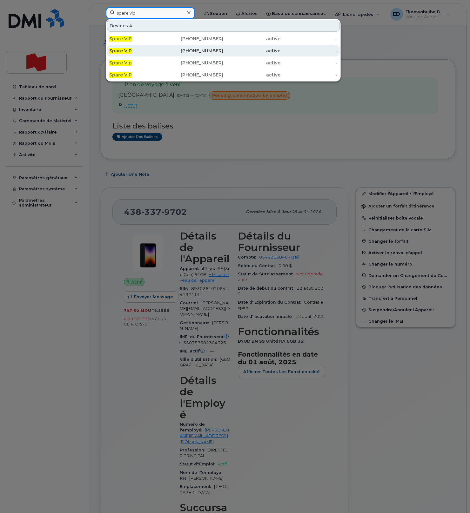
type input "spare vip"
click at [137, 51] on div "Spare VIP" at bounding box center [137, 51] width 57 height 6
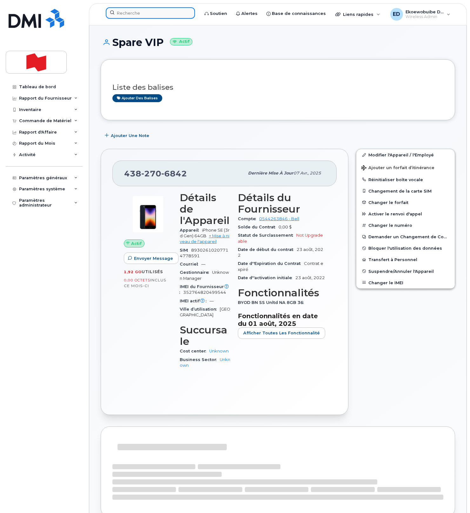
click at [138, 17] on input at bounding box center [150, 12] width 89 height 11
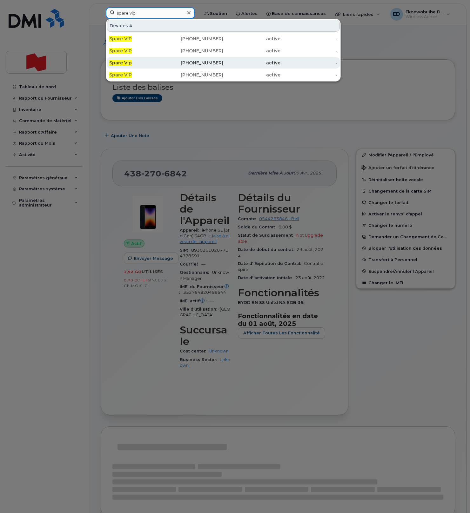
type input "spare vip"
click at [136, 65] on div "Spare Vip" at bounding box center [137, 63] width 57 height 6
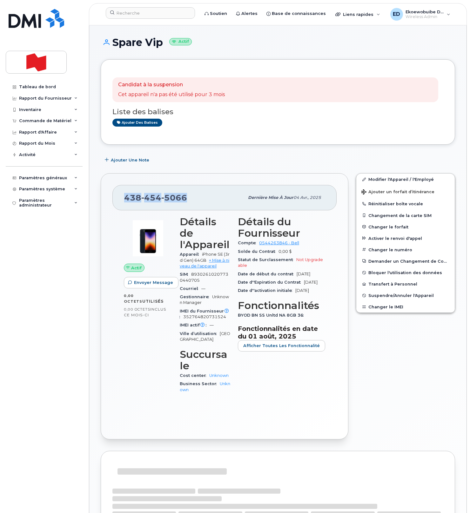
drag, startPoint x: 189, startPoint y: 198, endPoint x: 126, endPoint y: 196, distance: 63.2
click at [126, 196] on div "[PHONE_NUMBER]" at bounding box center [184, 197] width 120 height 13
copy span "[PHONE_NUMBER]"
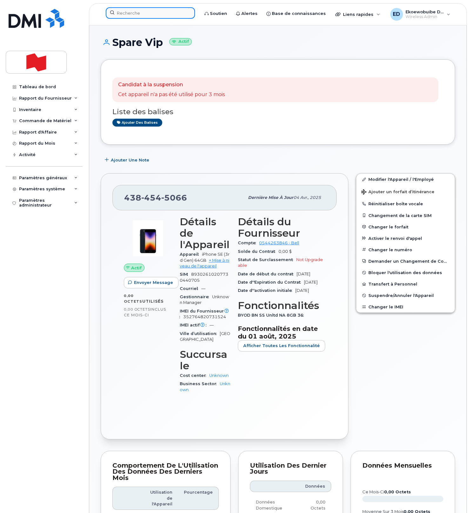
click at [141, 11] on input at bounding box center [150, 12] width 89 height 11
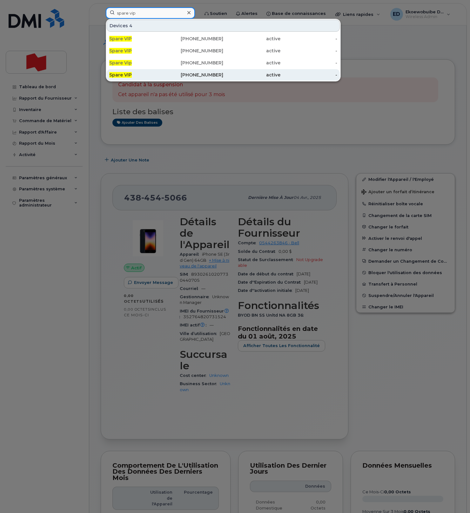
type input "spare vip"
click at [125, 76] on span "Spare VIP" at bounding box center [120, 75] width 23 height 6
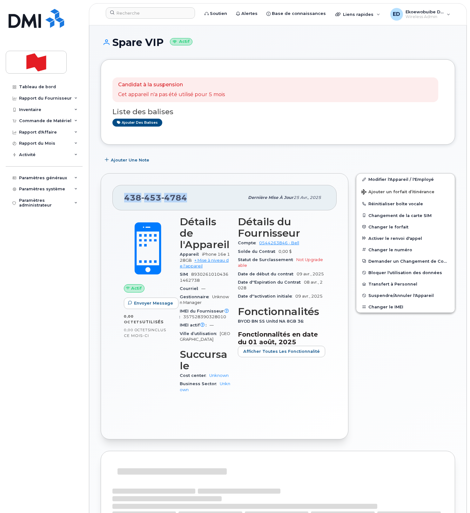
drag, startPoint x: 185, startPoint y: 200, endPoint x: 126, endPoint y: 199, distance: 59.0
click at [126, 199] on span "438 453 4784" at bounding box center [155, 198] width 63 height 10
copy span "438 453 4784"
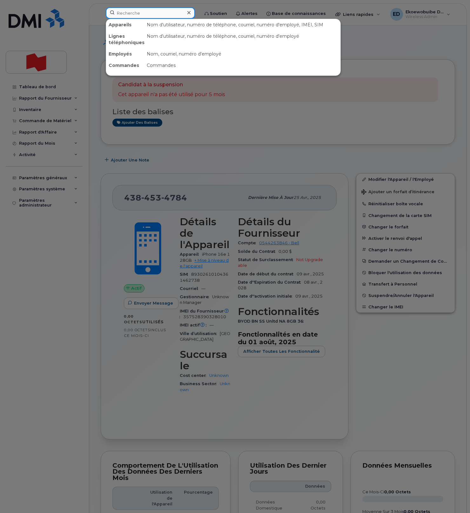
click at [142, 15] on input at bounding box center [150, 12] width 89 height 11
type input "dispo"
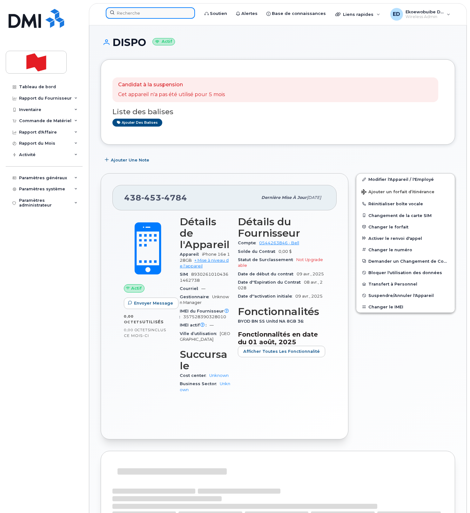
click at [179, 17] on input at bounding box center [150, 12] width 89 height 11
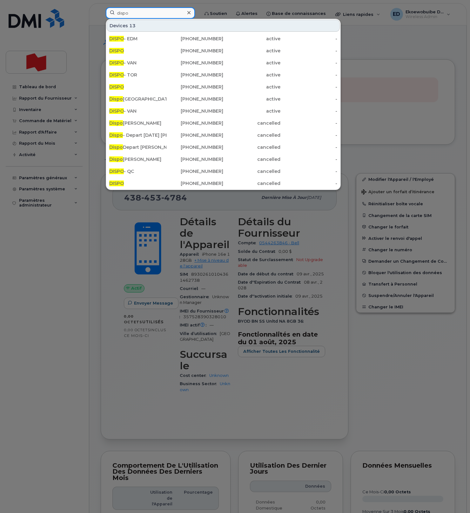
drag, startPoint x: 142, startPoint y: 13, endPoint x: 104, endPoint y: 14, distance: 38.1
click at [102, 12] on div "dispo Devices 13 DISPO - EDM 587-340-5003 active - DISPO 438-453-4784 active - …" at bounding box center [150, 14] width 99 height 14
paste input "Tarek Brahim"
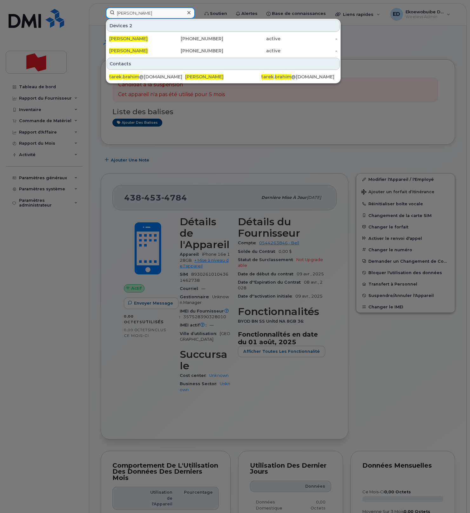
drag, startPoint x: 158, startPoint y: 14, endPoint x: 104, endPoint y: 13, distance: 54.0
click at [104, 13] on div "Tarek Brahim Devices 2 Tarek Brahim 438-869-4531 active - Tarek Brahim 403-463-…" at bounding box center [150, 14] width 99 height 14
paste input "tarek.brahim@nbc.ca"
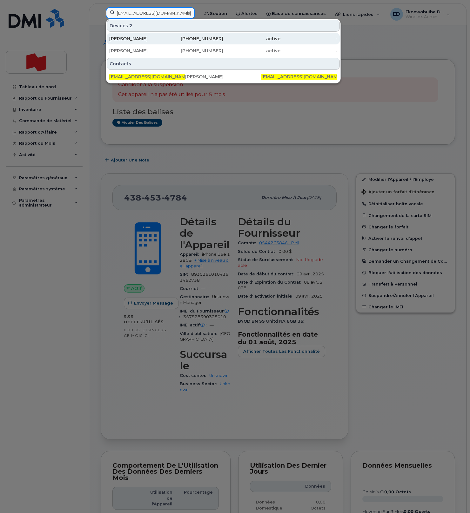
type input "tarek.brahim@nbc.ca"
click at [138, 40] on div "Tarek Brahim" at bounding box center [137, 39] width 57 height 6
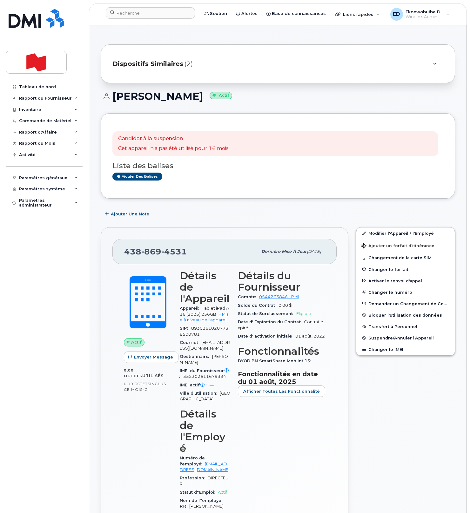
click at [430, 62] on div at bounding box center [434, 64] width 8 height 8
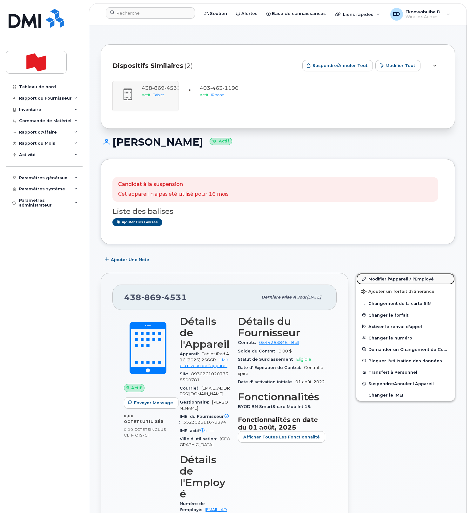
click at [374, 279] on link "Modifier l'Appareil / l'Employé" at bounding box center [405, 278] width 98 height 11
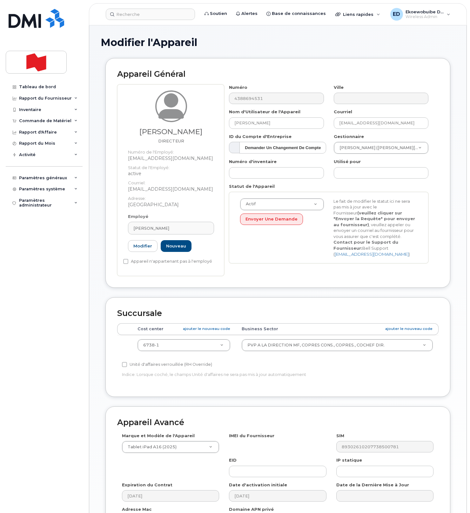
select select "25594327"
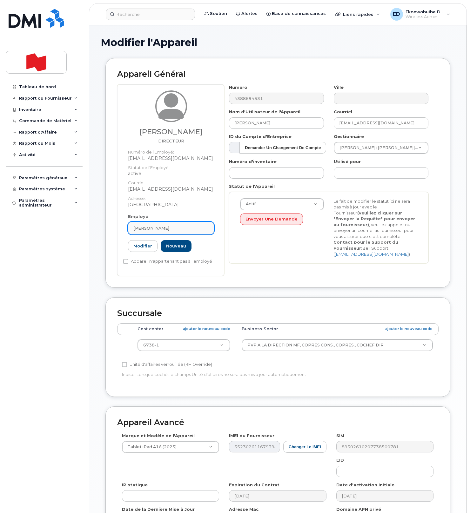
click at [181, 232] on link "[PERSON_NAME]" at bounding box center [171, 228] width 86 height 13
click at [201, 244] on icon at bounding box center [203, 244] width 4 height 4
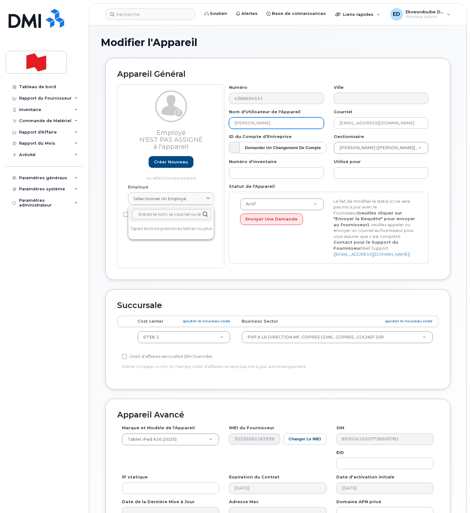
click at [269, 127] on input "Tarek Brahim" at bounding box center [276, 122] width 95 height 11
drag, startPoint x: 275, startPoint y: 125, endPoint x: 218, endPoint y: 125, distance: 57.1
click at [218, 125] on div "Employé N'est pas assigné à l'appareil Créer nouveau ou sélectionnez existant E…" at bounding box center [277, 176] width 321 height 184
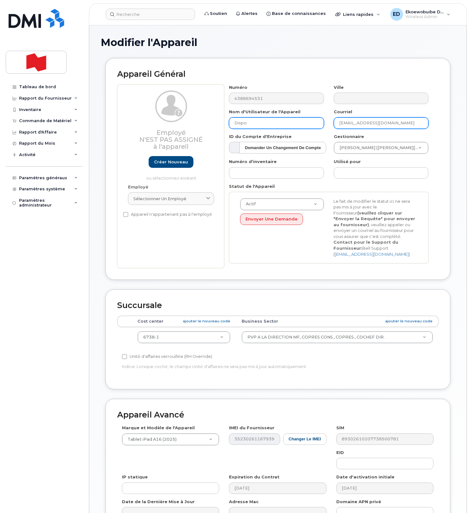
type input "Dispo"
drag, startPoint x: 396, startPoint y: 126, endPoint x: 335, endPoint y: 126, distance: 61.9
click at [335, 126] on input "tarek.brahim@nbc.ca" at bounding box center [381, 122] width 95 height 11
drag, startPoint x: 387, startPoint y: 123, endPoint x: 327, endPoint y: 124, distance: 60.3
click at [327, 124] on div "Numéro 4388694531 Ville Nom d'Utilisateur de l'Appareil Dispo Courriel tarek.br…" at bounding box center [328, 176] width 209 height 184
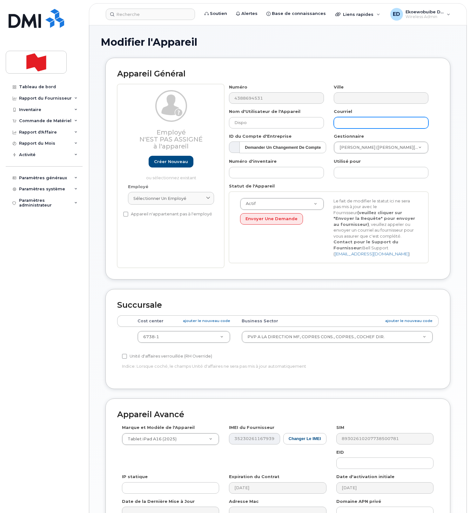
scroll to position [76, 0]
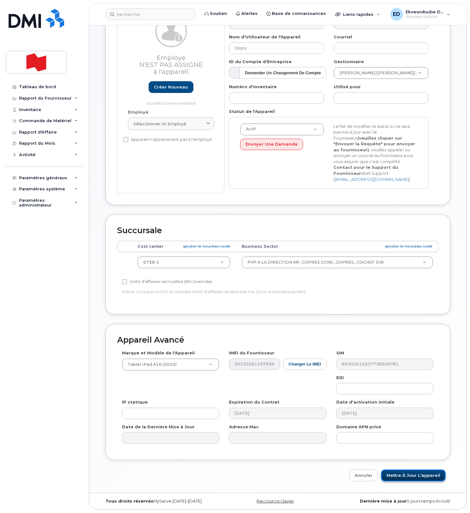
click at [402, 475] on input "Mettre à jour l'appareil" at bounding box center [413, 476] width 64 height 12
type input "Sauvegarde..."
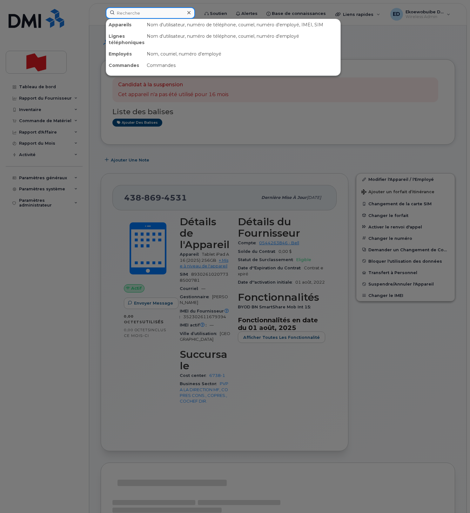
click at [131, 16] on input at bounding box center [150, 12] width 89 height 11
paste input "[EMAIL_ADDRESS][DOMAIN_NAME]"
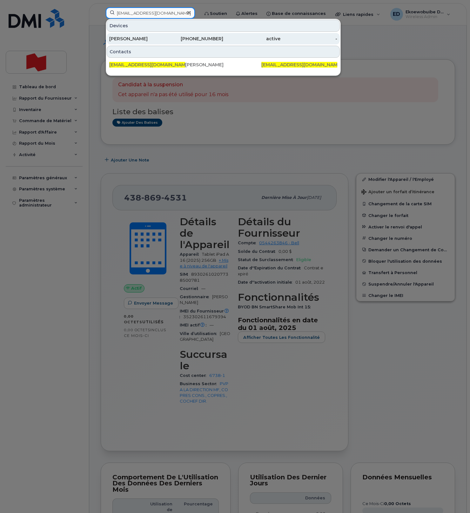
type input "[EMAIL_ADDRESS][DOMAIN_NAME]"
drag, startPoint x: 129, startPoint y: 41, endPoint x: 143, endPoint y: 43, distance: 15.2
click at [129, 41] on div "[PERSON_NAME]" at bounding box center [137, 39] width 57 height 6
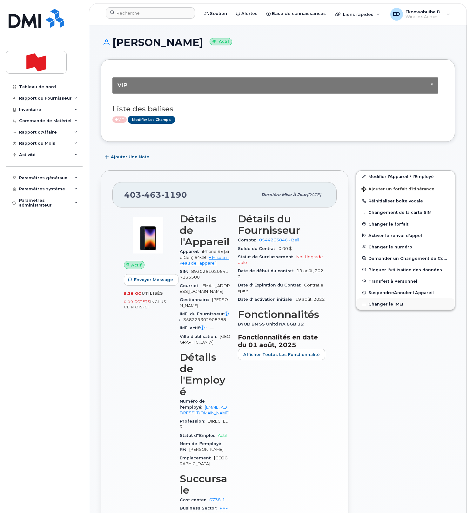
click at [383, 307] on button "Changer le IMEI" at bounding box center [405, 303] width 98 height 11
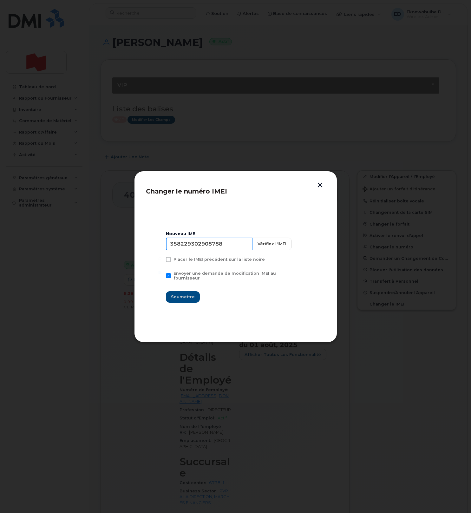
click at [220, 249] on input "358229302908788" at bounding box center [209, 244] width 87 height 13
type input "353927601571984"
click at [186, 294] on span "Soumettre" at bounding box center [183, 297] width 24 height 6
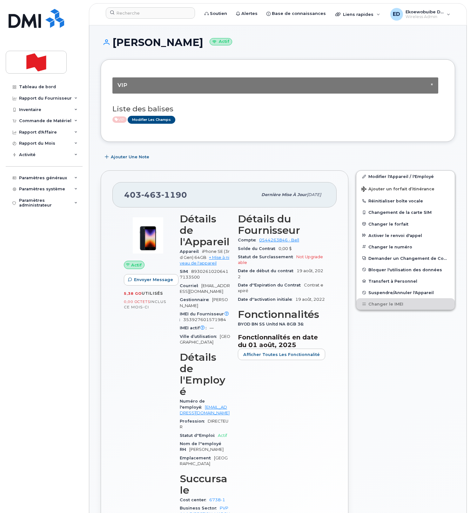
click at [235, 125] on div "× VIP Liste des balises VIP Modifier les Champs" at bounding box center [277, 100] width 331 height 59
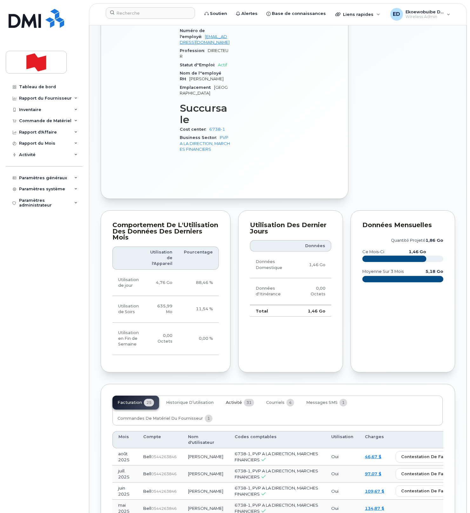
click at [232, 400] on span "Activité" at bounding box center [234, 402] width 16 height 5
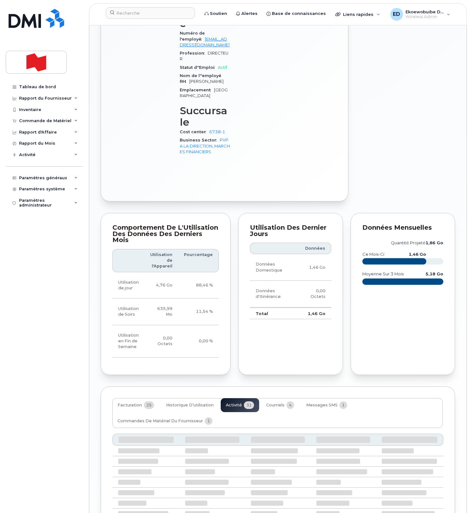
scroll to position [371, 0]
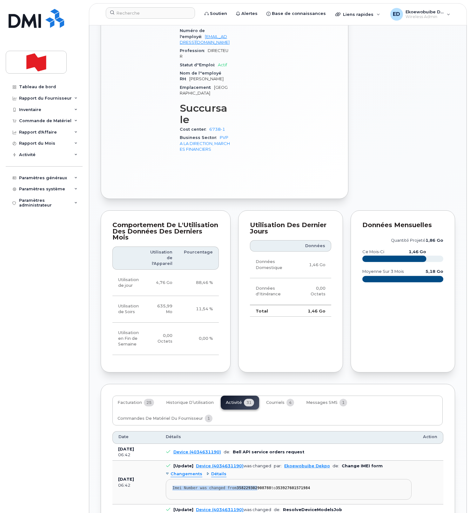
drag, startPoint x: 326, startPoint y: 432, endPoint x: 172, endPoint y: 433, distance: 153.6
click at [172, 486] on div "Imei Number was changed from 358229302908788 to 353927601571984" at bounding box center [288, 488] width 232 height 5
drag, startPoint x: 321, startPoint y: 434, endPoint x: 325, endPoint y: 434, distance: 4.1
click at [321, 486] on div "Imei Number was changed from 358229302908788 to 353927601571984" at bounding box center [288, 488] width 232 height 5
drag, startPoint x: 325, startPoint y: 434, endPoint x: 164, endPoint y: 432, distance: 161.3
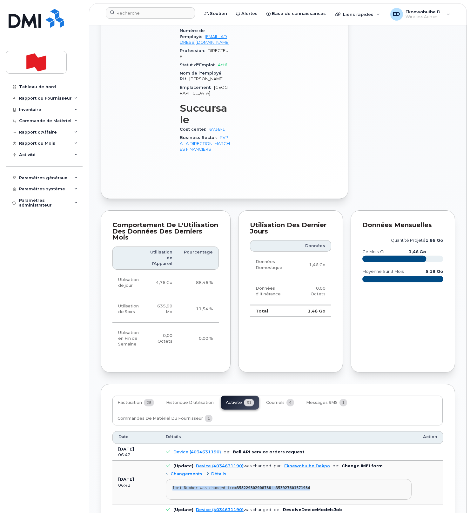
click at [164, 461] on td "[Update] Device (4034631190) was changed par: Ekoewobuibe Dekpo de: Change IMEI…" at bounding box center [288, 483] width 257 height 44
copy div "Imei Number was changed from 358229302908788 to 353927601571984"
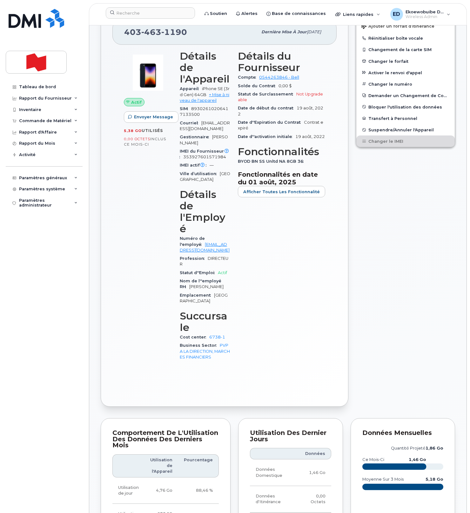
scroll to position [0, 0]
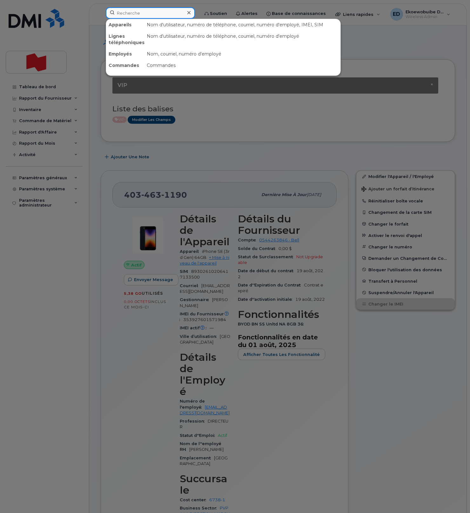
click at [129, 14] on input at bounding box center [150, 12] width 89 height 11
paste input "Suoyaani Gunabalasingam"
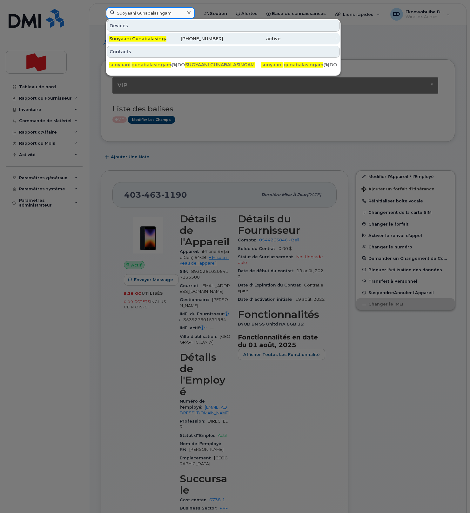
type input "Suoyaani Gunabalasingam"
drag, startPoint x: 154, startPoint y: 37, endPoint x: 170, endPoint y: 39, distance: 16.7
click at [153, 37] on span "Suoyaani Gunabalasingam" at bounding box center [140, 39] width 63 height 6
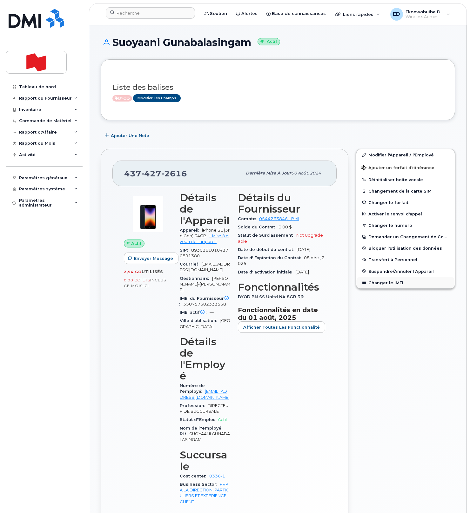
click at [382, 285] on button "Changer le IMEI" at bounding box center [405, 282] width 98 height 11
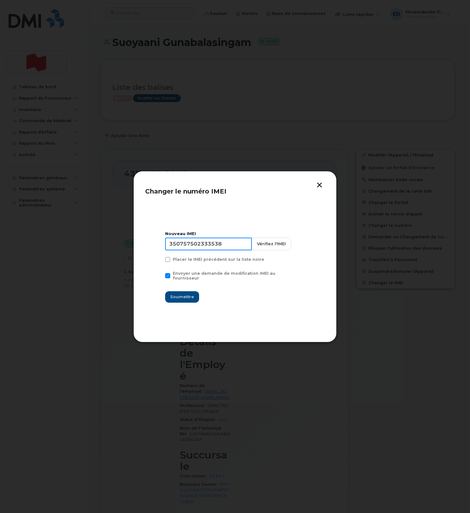
click at [209, 250] on input "350757502333538" at bounding box center [208, 244] width 87 height 13
type input "353927601581827"
drag, startPoint x: 189, startPoint y: 294, endPoint x: 190, endPoint y: 297, distance: 3.9
click at [189, 294] on span "Soumettre" at bounding box center [182, 297] width 24 height 6
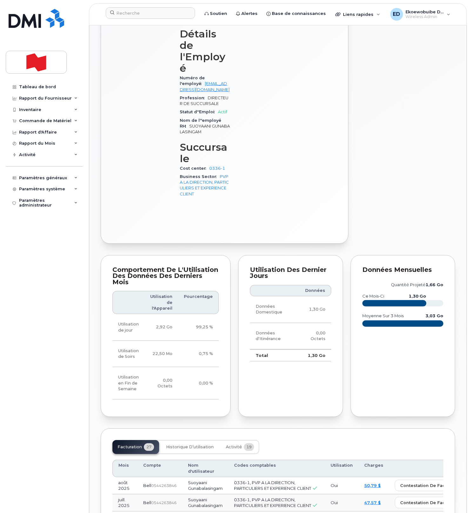
scroll to position [309, 0]
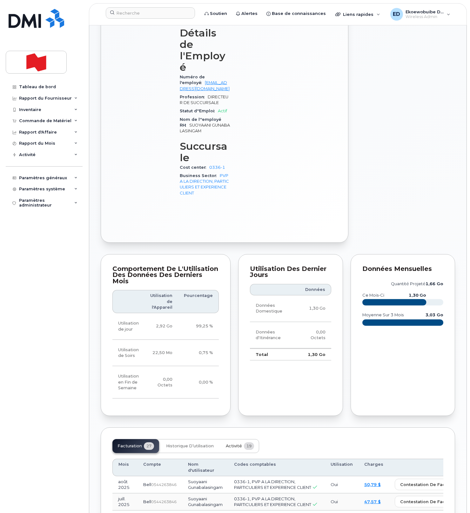
click at [235, 444] on span "Activité" at bounding box center [234, 446] width 16 height 5
click at [235, 439] on div "Facturation 27 Historique d’utilisation Activité 19" at bounding box center [185, 446] width 147 height 14
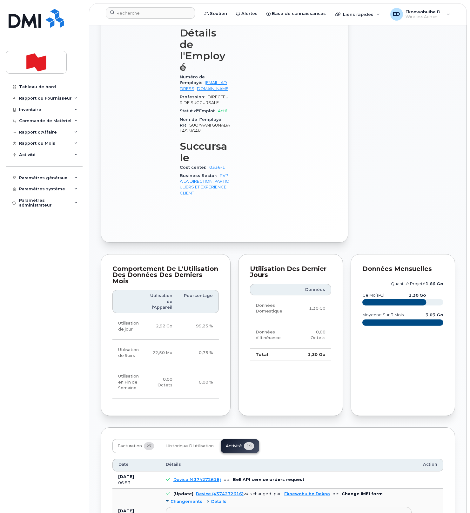
drag, startPoint x: 337, startPoint y: 470, endPoint x: 322, endPoint y: 479, distance: 17.0
click at [337, 513] on div "Imei Number was changed from 350757502333538 to 353927601581827" at bounding box center [288, 516] width 232 height 5
drag, startPoint x: 306, startPoint y: 478, endPoint x: 179, endPoint y: 469, distance: 127.3
click at [179, 507] on pre "Imei Number was changed from 350757502333538 to 353927601581827 Imei Change Ext…" at bounding box center [289, 521] width 246 height 28
copy pre "Imei Number was changed from 350757502333538 to 353927601581827 Imei Change Ext…"
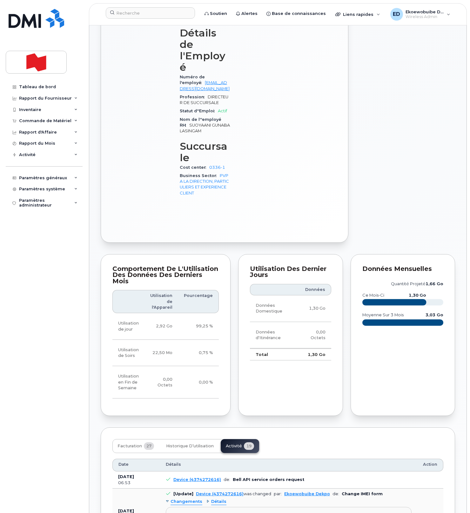
copy pre "Imei Number was changed from 350757502333538 to 353927601581827 Imei Change Ext…"
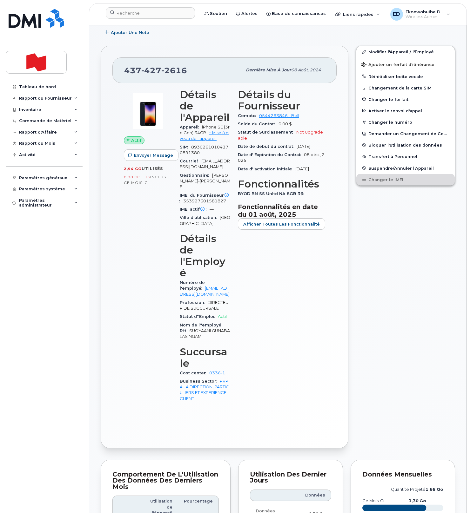
scroll to position [0, 0]
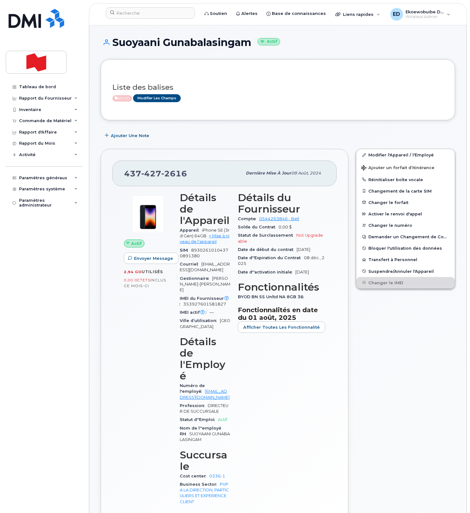
drag, startPoint x: 206, startPoint y: 88, endPoint x: 201, endPoint y: 160, distance: 72.2
click at [206, 89] on h3 "Liste des balises" at bounding box center [277, 87] width 331 height 8
click at [192, 173] on div "[PHONE_NUMBER]" at bounding box center [183, 173] width 118 height 13
drag, startPoint x: 195, startPoint y: 174, endPoint x: 122, endPoint y: 174, distance: 73.0
click at [122, 174] on div "[PHONE_NUMBER] Dernière mise à jour 08 août, 2024" at bounding box center [224, 173] width 224 height 25
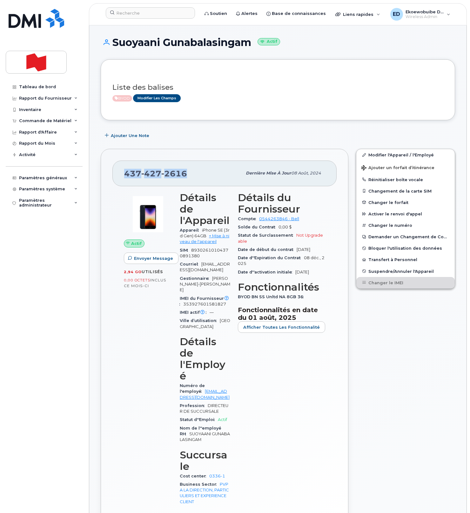
copy span "[PHONE_NUMBER]"
drag, startPoint x: 151, startPoint y: 14, endPoint x: 154, endPoint y: 17, distance: 3.9
click at [150, 14] on input at bounding box center [150, 12] width 89 height 11
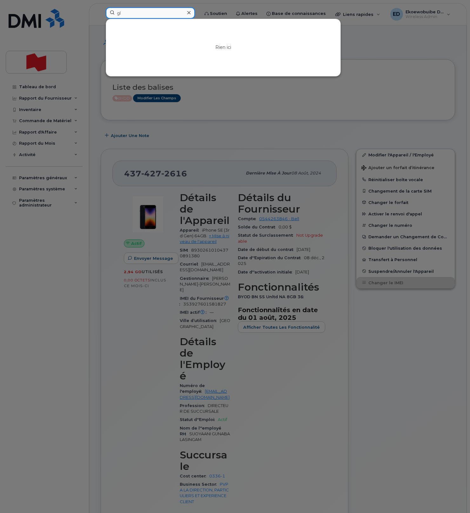
type input "g"
type input "r"
type input "t"
click at [153, 15] on input "356908243696097" at bounding box center [150, 12] width 89 height 11
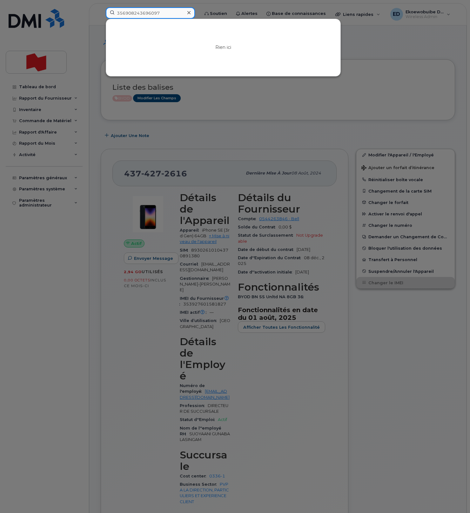
type input "356908243696097"
click at [190, 12] on icon at bounding box center [188, 12] width 3 height 5
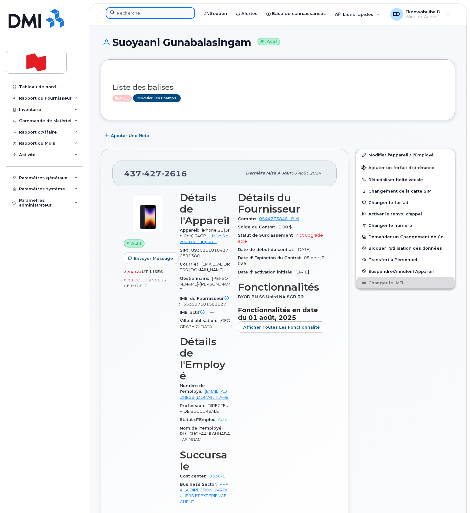
click at [142, 18] on input at bounding box center [150, 12] width 89 height 11
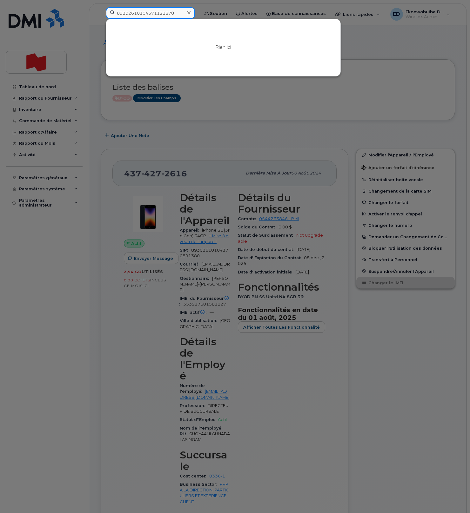
click at [127, 14] on input "89302610104371121878" at bounding box center [150, 12] width 89 height 11
click at [139, 13] on input "89302610104371121878" at bounding box center [150, 12] width 89 height 11
click at [151, 14] on input "89302610104371121878" at bounding box center [150, 12] width 89 height 11
type input "89302610104371121878"
click at [190, 13] on icon at bounding box center [188, 12] width 3 height 3
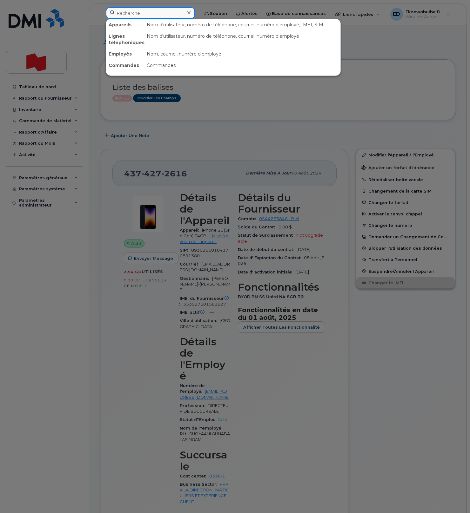
click at [158, 13] on input at bounding box center [150, 12] width 89 height 11
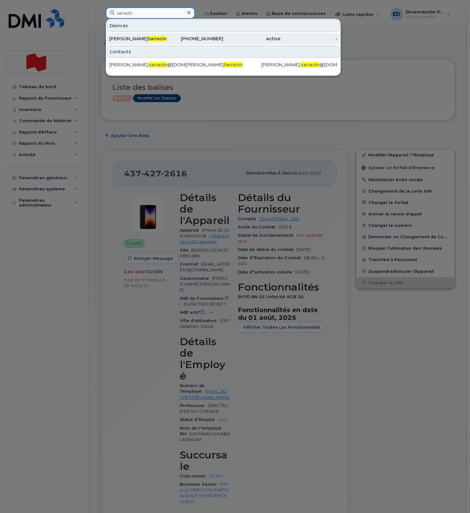
type input "sarrazin"
click at [148, 38] on span "Sarrazin" at bounding box center [157, 39] width 19 height 6
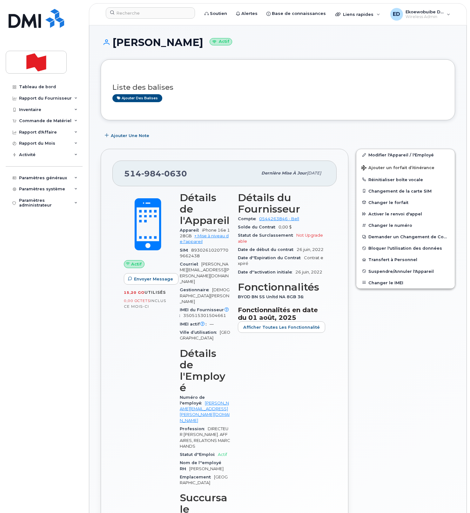
drag, startPoint x: 183, startPoint y: 175, endPoint x: 183, endPoint y: 180, distance: 4.4
click at [183, 175] on span "0630" at bounding box center [174, 174] width 26 height 10
drag, startPoint x: 191, startPoint y: 176, endPoint x: 126, endPoint y: 177, distance: 64.4
click at [126, 177] on div "[PHONE_NUMBER]" at bounding box center [190, 173] width 133 height 13
copy span "[PHONE_NUMBER]"
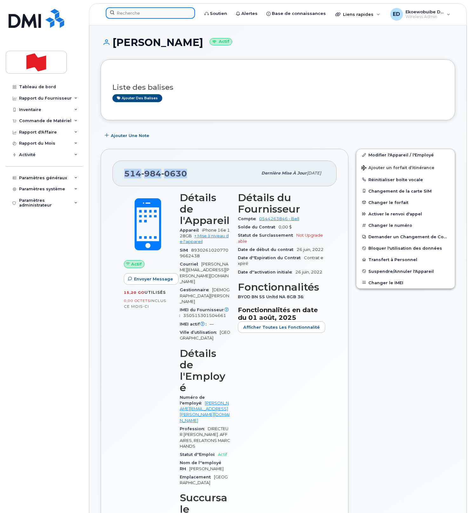
click at [135, 12] on input at bounding box center [150, 12] width 89 height 11
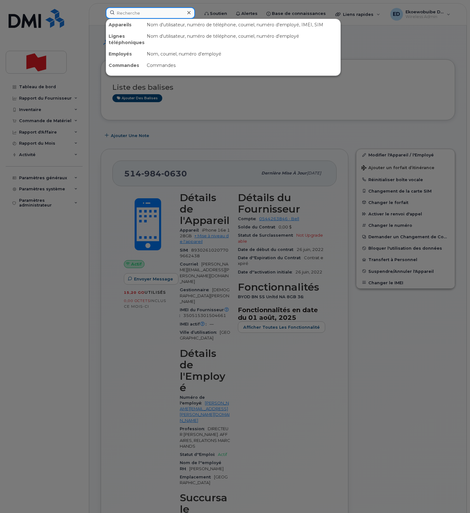
click at [135, 12] on input at bounding box center [150, 12] width 89 height 11
paste input "[PERSON_NAME]"
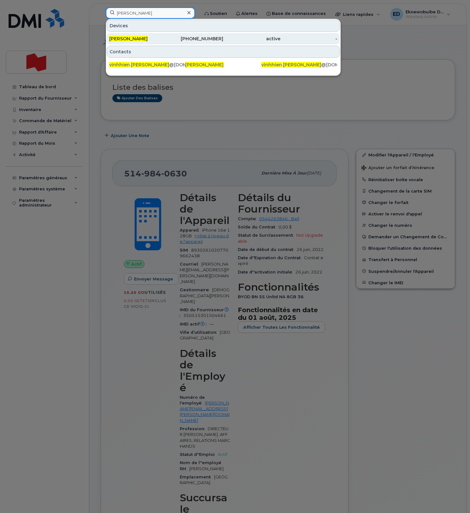
type input "[PERSON_NAME]"
click at [139, 41] on span "[PERSON_NAME]" at bounding box center [128, 39] width 38 height 6
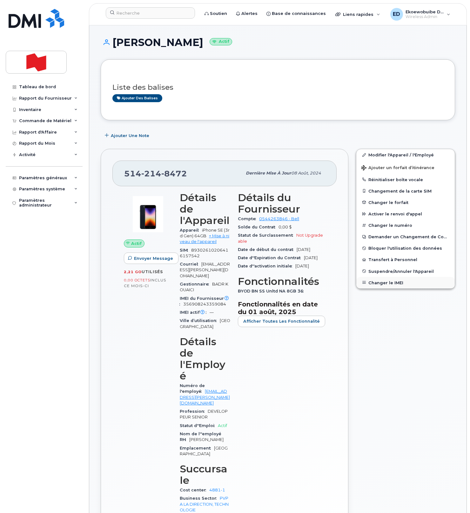
click at [383, 283] on button "Changer le IMEI" at bounding box center [405, 282] width 98 height 11
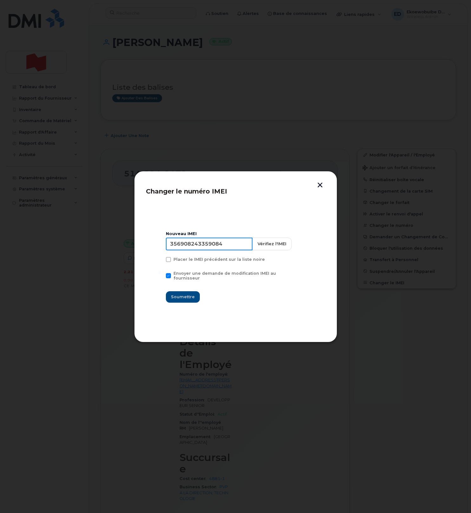
click at [183, 245] on input "356908243359084" at bounding box center [209, 244] width 87 height 13
click at [318, 187] on button "button" at bounding box center [321, 186] width 10 height 7
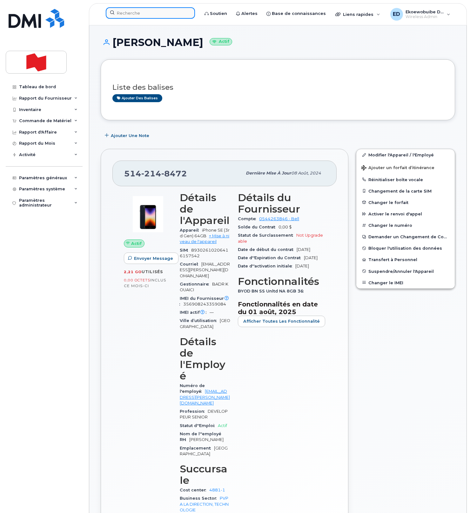
click at [138, 15] on input at bounding box center [150, 12] width 89 height 11
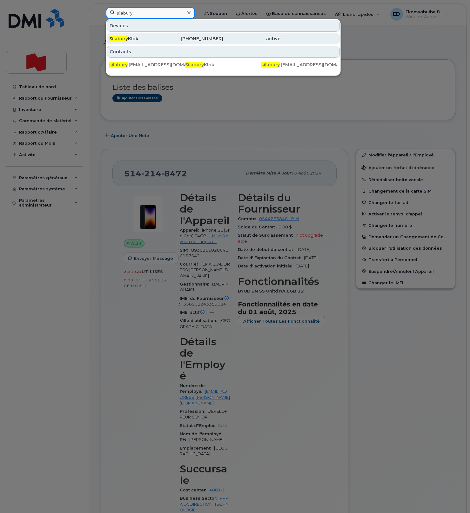
type input "silabury"
drag, startPoint x: 123, startPoint y: 39, endPoint x: 126, endPoint y: 39, distance: 3.5
click at [123, 39] on span "Silabury" at bounding box center [118, 39] width 19 height 6
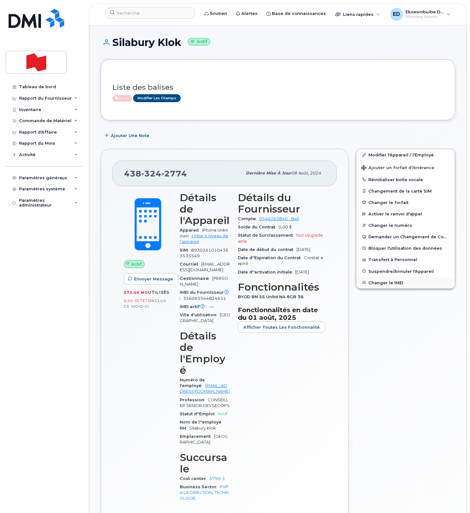
click at [379, 281] on button "Changer le IMEI" at bounding box center [405, 282] width 98 height 11
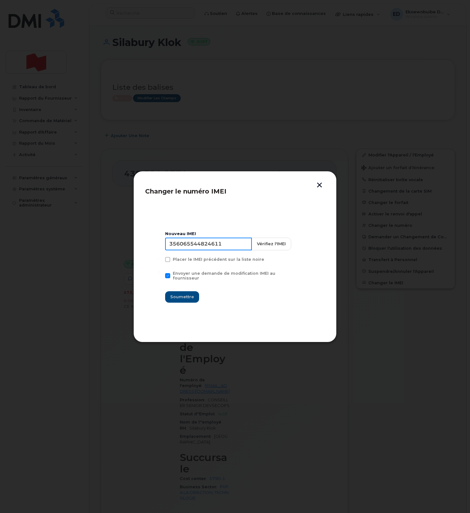
click at [203, 249] on input "356065544824611" at bounding box center [208, 244] width 87 height 13
type input "353927601325761"
drag, startPoint x: 193, startPoint y: 293, endPoint x: 228, endPoint y: 306, distance: 38.0
click at [193, 294] on span "Soumettre" at bounding box center [182, 297] width 24 height 6
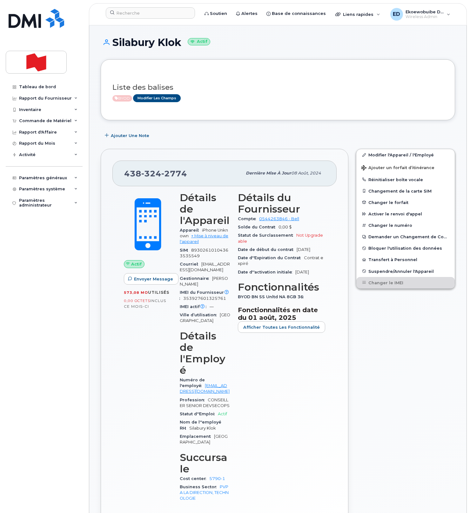
click at [169, 43] on h1 "Silabury Klok Actif" at bounding box center [278, 42] width 354 height 11
copy h1 "Klok"
drag, startPoint x: 228, startPoint y: 99, endPoint x: 218, endPoint y: 90, distance: 13.7
click at [228, 99] on div "BYOD Modifier les Champs" at bounding box center [275, 98] width 326 height 8
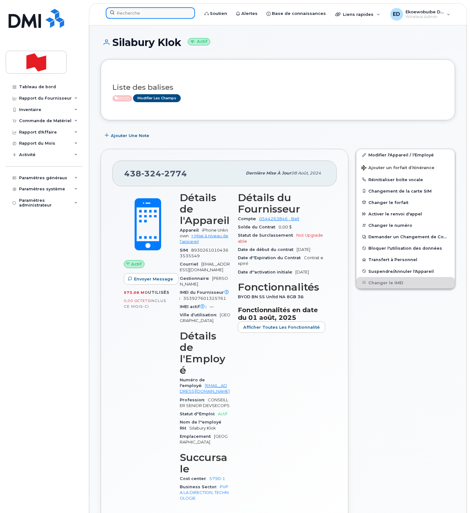
click at [136, 16] on input at bounding box center [150, 12] width 89 height 11
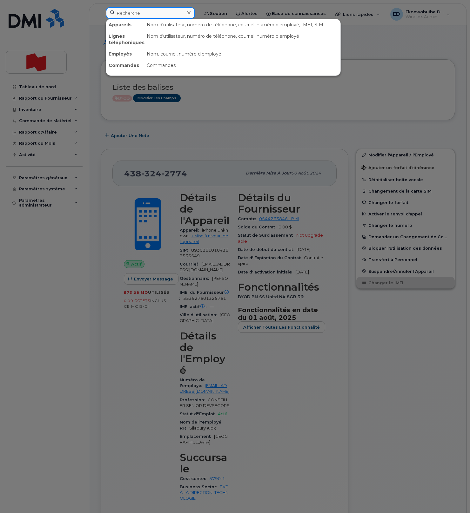
paste input "Vinh Hien Tran"
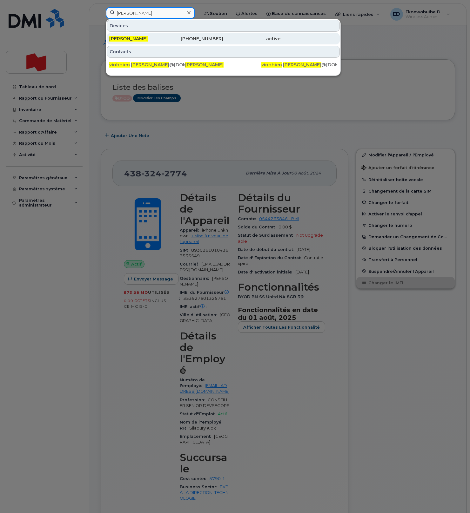
type input "Vinh Hien Tran"
click at [135, 41] on span "Vinh Hien Tran" at bounding box center [128, 39] width 38 height 6
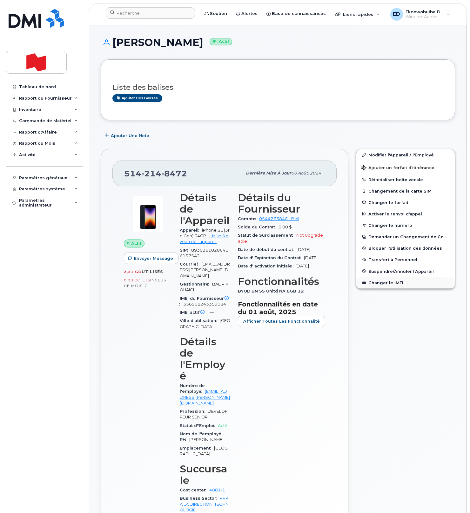
click at [383, 282] on button "Changer le IMEI" at bounding box center [405, 282] width 98 height 11
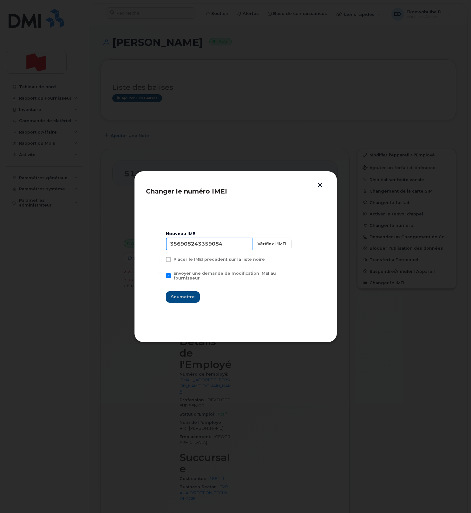
click at [198, 246] on input "356908243359084" at bounding box center [209, 244] width 87 height 13
type input "353927601521849"
click at [185, 296] on span "Soumettre" at bounding box center [183, 297] width 24 height 6
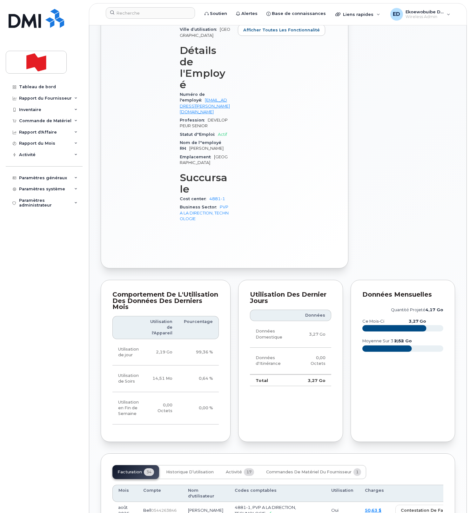
scroll to position [324, 0]
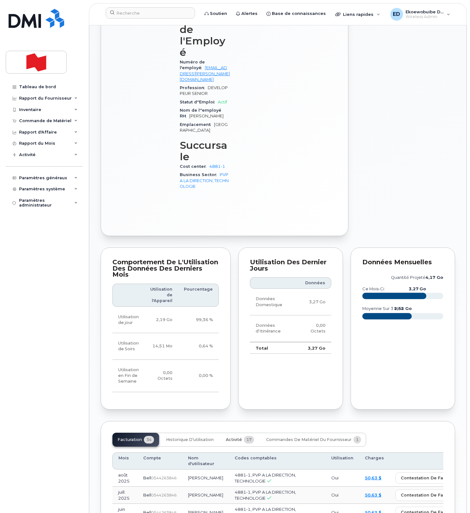
click at [232, 437] on span "Activité" at bounding box center [234, 439] width 16 height 5
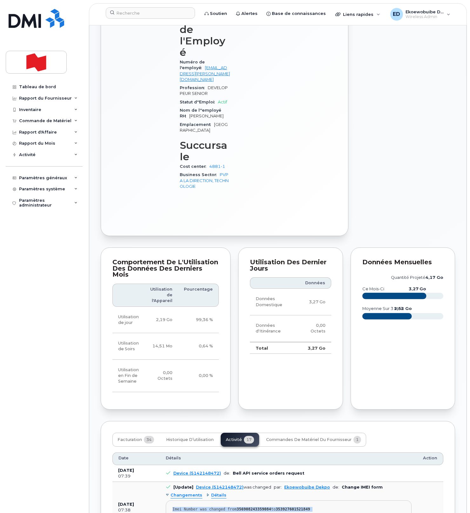
drag, startPoint x: 295, startPoint y: 464, endPoint x: 170, endPoint y: 453, distance: 124.9
click at [170, 501] on pre "Imei Number was changed from 356908243359084 to 353927601521849 Imei Change Ext…" at bounding box center [289, 515] width 246 height 28
copy pre "Imei Number was changed from 356908243359084 to 353927601521849 Imei Change Ext…"
click at [139, 15] on input at bounding box center [150, 12] width 89 height 11
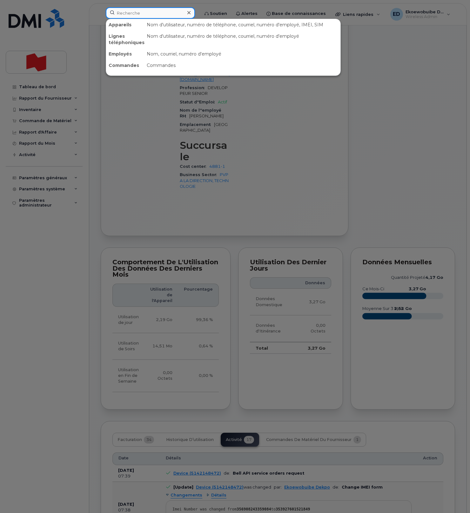
paste input "[PERSON_NAME]"
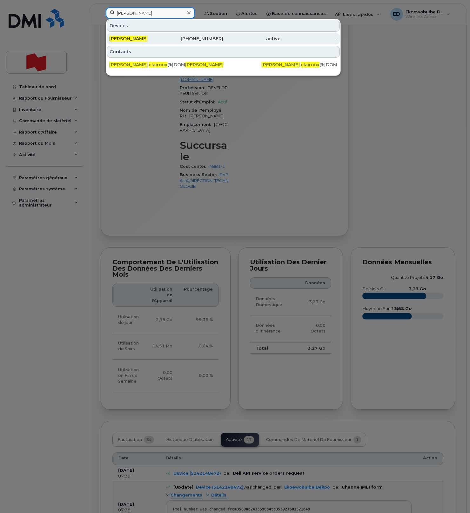
type input "[PERSON_NAME]"
click at [140, 41] on span "[PERSON_NAME]" at bounding box center [128, 39] width 38 height 6
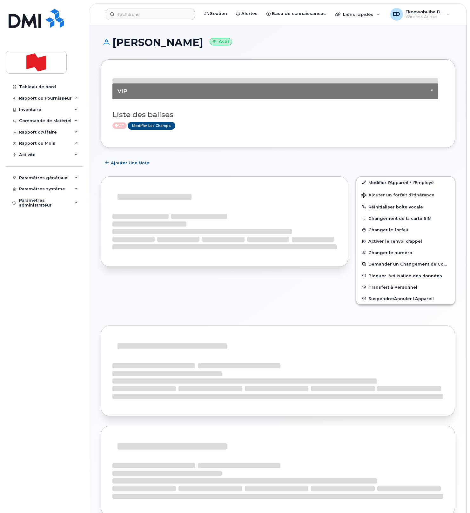
click at [217, 283] on div at bounding box center [224, 245] width 255 height 145
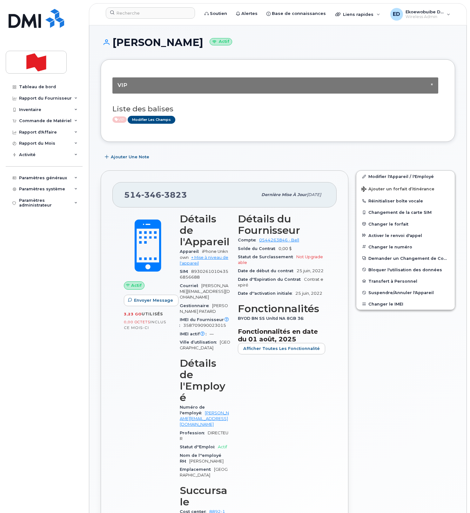
click at [188, 199] on div "[PHONE_NUMBER]" at bounding box center [190, 194] width 133 height 13
drag, startPoint x: 189, startPoint y: 199, endPoint x: 125, endPoint y: 198, distance: 64.4
click at [125, 198] on div "[PHONE_NUMBER]" at bounding box center [190, 194] width 133 height 13
copy span "[PHONE_NUMBER]"
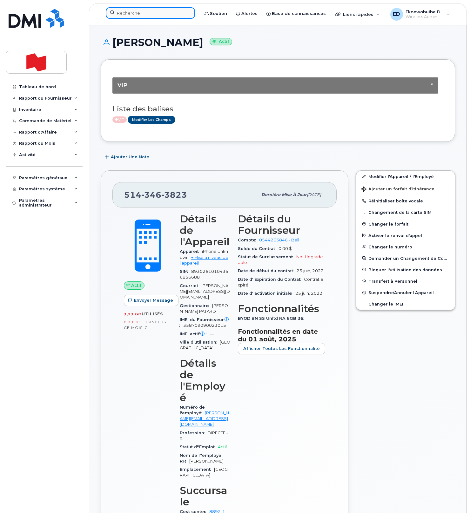
click at [167, 17] on input at bounding box center [150, 12] width 89 height 11
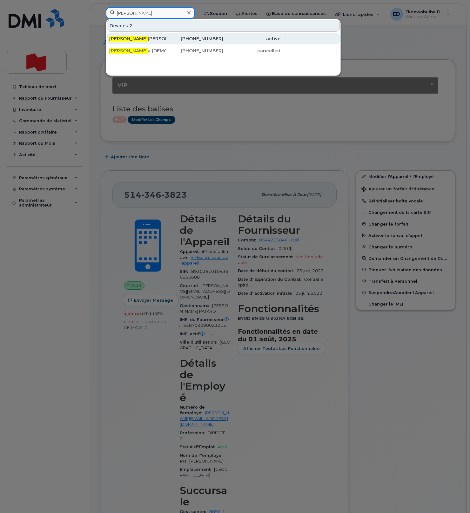
type input "[PERSON_NAME]"
click at [142, 36] on div "[PERSON_NAME]" at bounding box center [137, 39] width 57 height 6
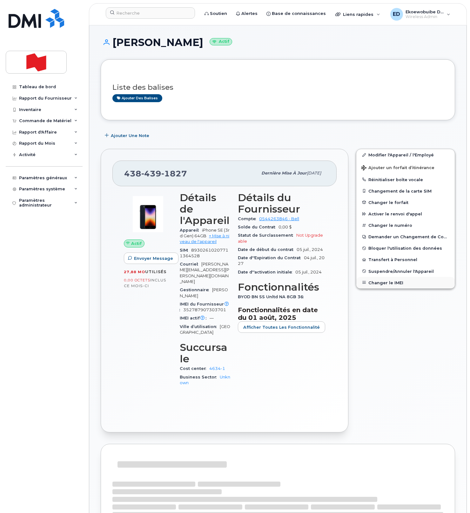
click at [378, 282] on button "Changer le IMEI" at bounding box center [405, 282] width 98 height 11
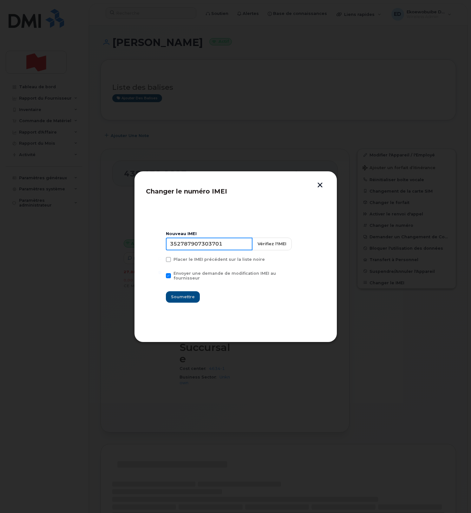
click at [205, 250] on input "352787907303701" at bounding box center [209, 244] width 87 height 13
drag, startPoint x: 321, startPoint y: 186, endPoint x: 261, endPoint y: 146, distance: 71.2
click at [321, 186] on button "button" at bounding box center [321, 186] width 10 height 7
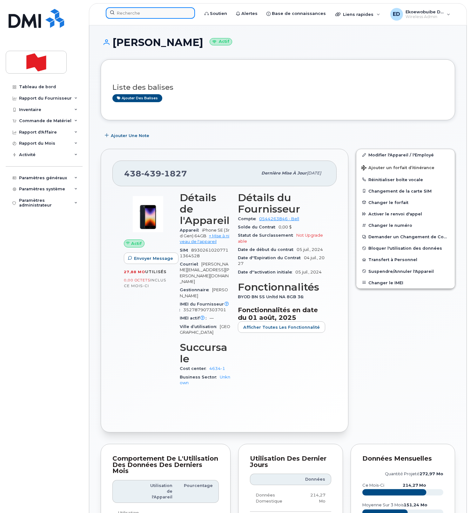
drag, startPoint x: 140, startPoint y: 15, endPoint x: 145, endPoint y: 16, distance: 5.5
click at [140, 15] on input at bounding box center [150, 12] width 89 height 11
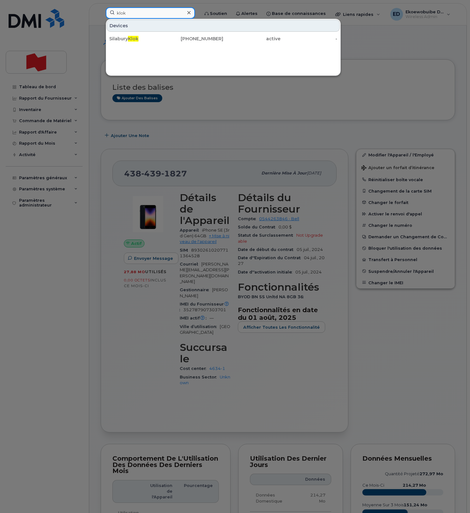
type input "klok"
drag, startPoint x: 222, startPoint y: 109, endPoint x: 281, endPoint y: 106, distance: 59.1
click at [222, 109] on div at bounding box center [235, 256] width 470 height 513
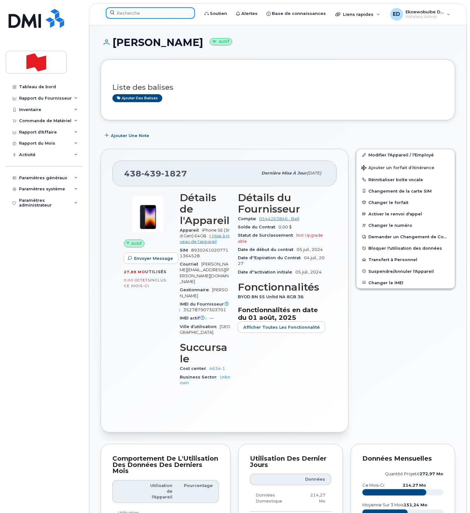
click at [142, 15] on input at bounding box center [150, 12] width 89 height 11
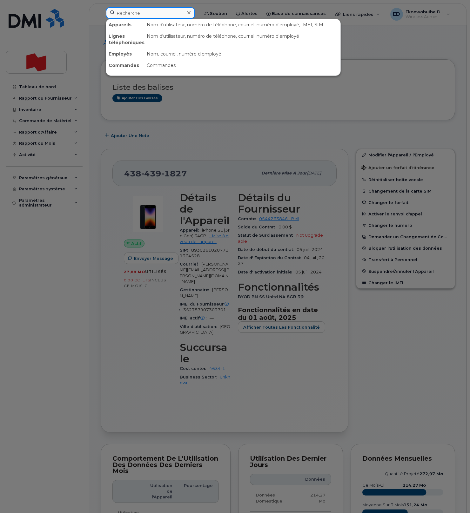
paste input "Luminita Ion"
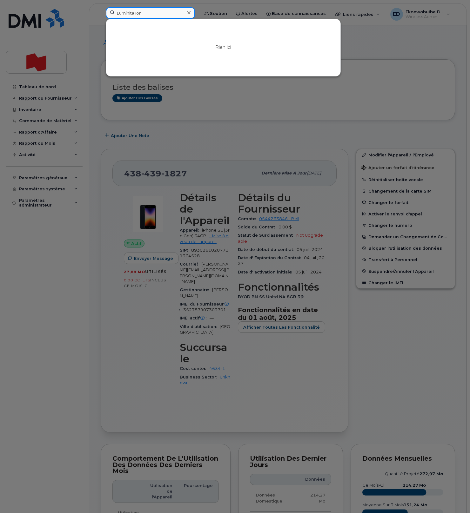
type input "Luminita Ion"
click at [190, 11] on icon at bounding box center [188, 12] width 3 height 5
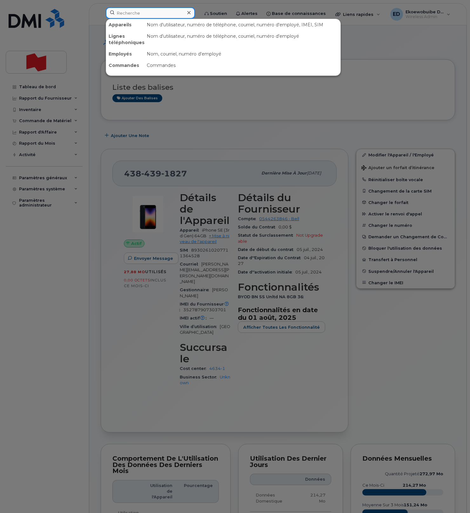
click at [187, 10] on input at bounding box center [150, 12] width 89 height 11
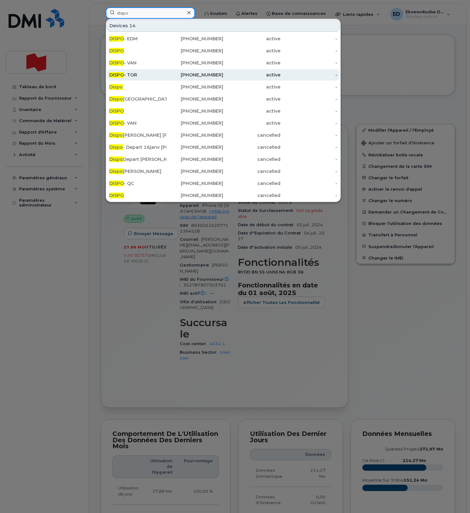
scroll to position [26, 0]
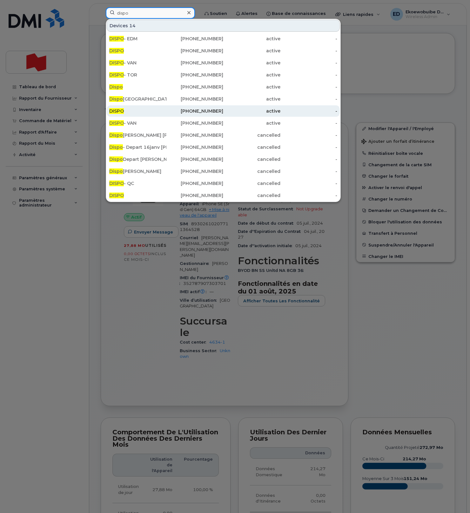
type input "dispo"
click at [182, 111] on div "438-454-5066" at bounding box center [194, 111] width 57 height 6
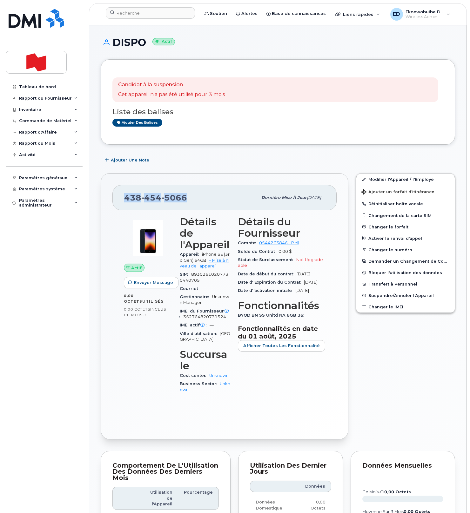
drag, startPoint x: 192, startPoint y: 201, endPoint x: 126, endPoint y: 200, distance: 66.7
click at [126, 200] on div "[PHONE_NUMBER]" at bounding box center [190, 197] width 133 height 13
copy span "[PHONE_NUMBER]"
click at [374, 181] on link "Modifier l'Appareil / l'Employé" at bounding box center [405, 179] width 98 height 11
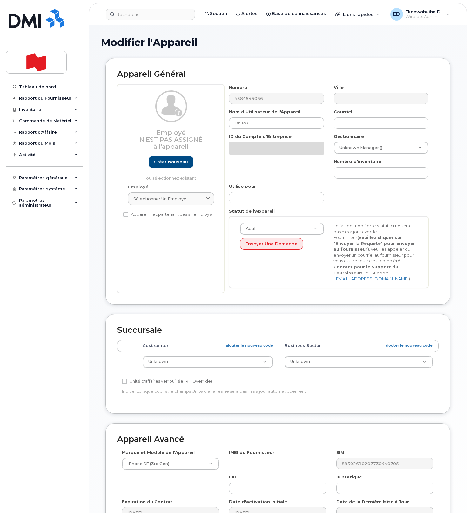
select select "22916206"
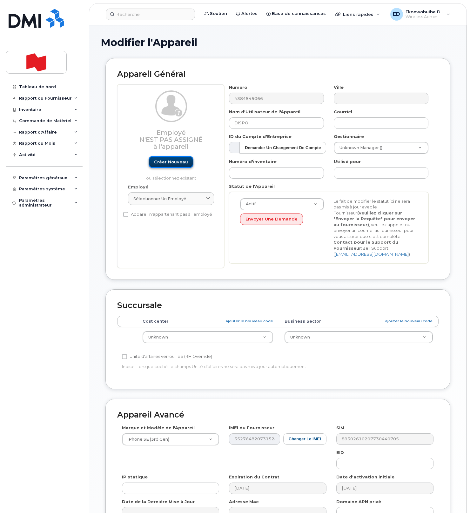
click at [172, 168] on link "Créer nouveau" at bounding box center [171, 162] width 45 height 12
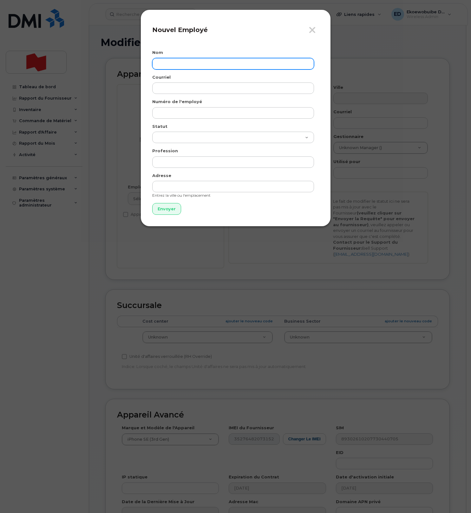
click at [180, 65] on input "text" at bounding box center [233, 63] width 162 height 11
paste input "Luminita Ion"
type input "Luminita Ion"
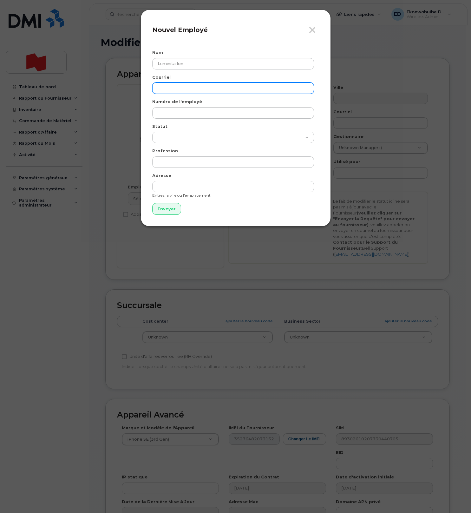
click at [176, 93] on input "email" at bounding box center [233, 88] width 162 height 11
paste input "luminita.ion@bnc.ca"
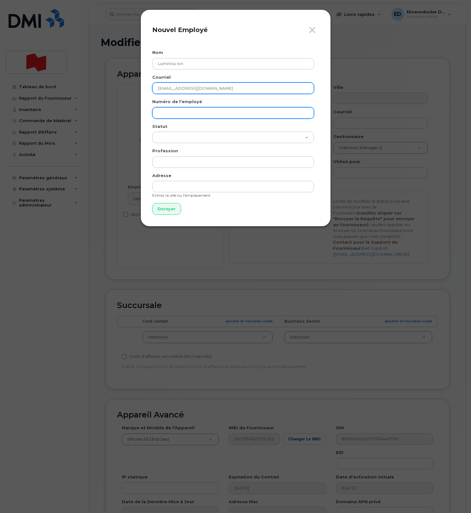
type input "luminita.ion@bnc.ca"
click at [171, 115] on input "text" at bounding box center [233, 112] width 162 height 11
paste input "luminita.ion@bnc.ca"
type input "luminita.ion@bnc.ca"
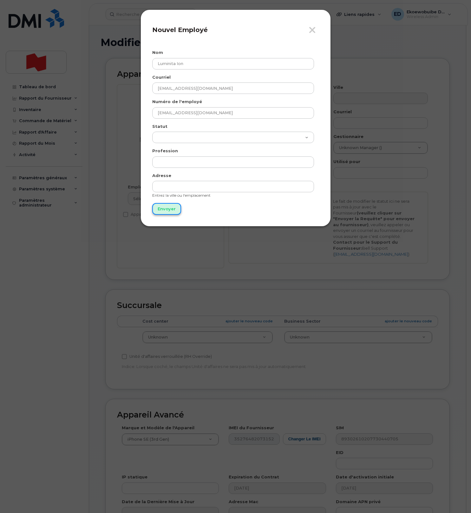
click at [165, 207] on input "Envoyer" at bounding box center [166, 209] width 29 height 12
type input "Envoyer"
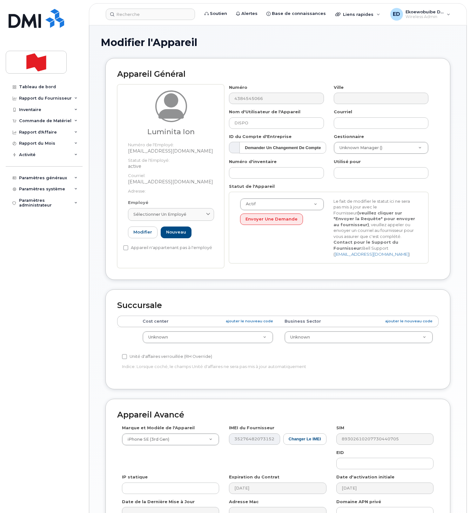
drag, startPoint x: 208, startPoint y: 215, endPoint x: 200, endPoint y: 221, distance: 9.9
click at [207, 215] on icon at bounding box center [208, 214] width 4 height 4
paste input "luminita.ion@bnc.ca"
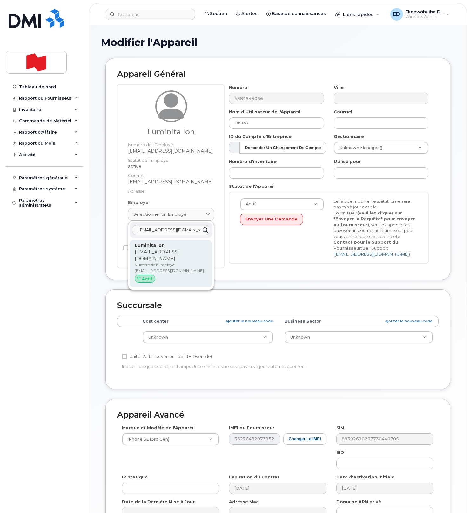
type input "luminita.ion@bnc.ca"
click at [164, 262] on p "Numéro de l'Employé: luminita.ion@bnc.ca" at bounding box center [171, 267] width 73 height 11
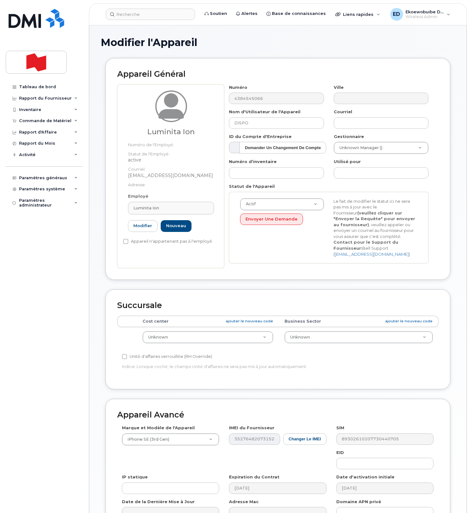
type input "luminita.ion@bnc.ca"
type input "Luminita Ion"
type input "luminita.ion@bnc.ca"
paste input "jeanfrancois.magloire@bnc.ca"
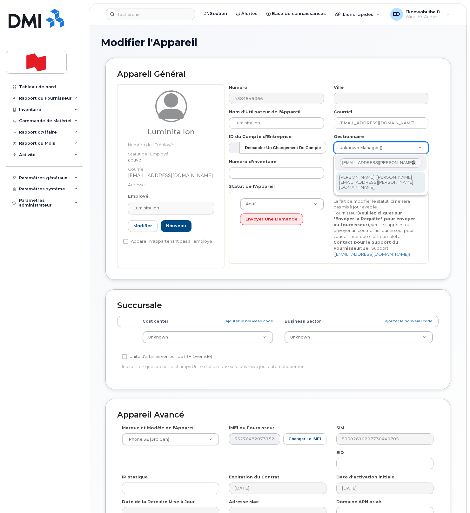
type input "jeanfrancois.magloire@bnc.ca"
type input "1920684"
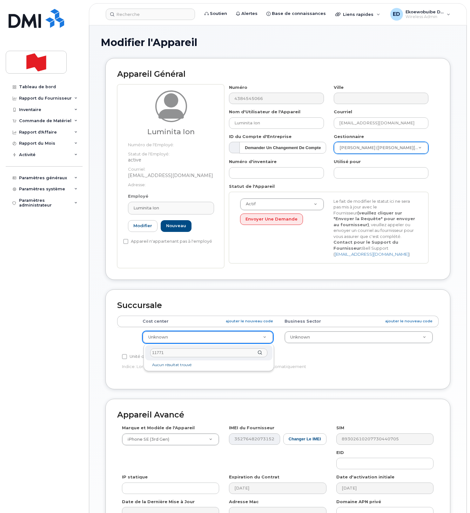
type input "1177"
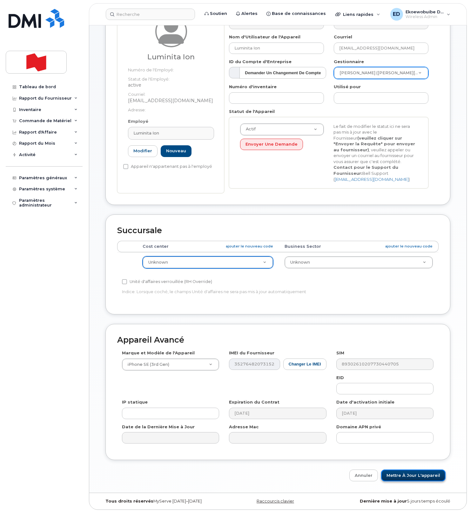
click at [405, 476] on input "Mettre à jour l'appareil" at bounding box center [413, 476] width 64 height 12
type input "Sauvegarde..."
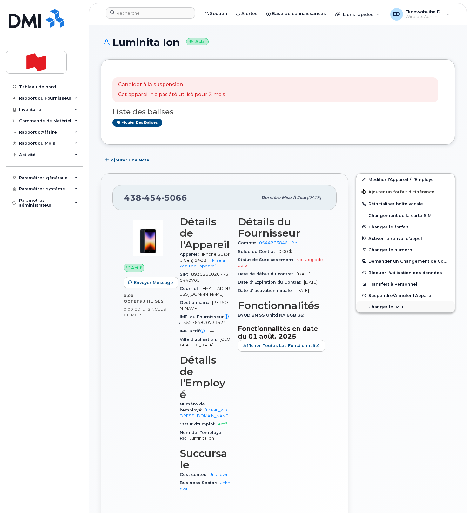
click at [388, 305] on button "Changer le IMEI" at bounding box center [405, 306] width 98 height 11
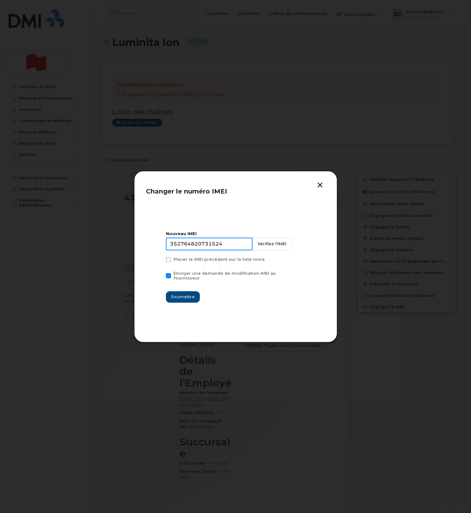
click at [214, 250] on input "352764820731524" at bounding box center [209, 244] width 87 height 13
click at [213, 249] on input "352764820731524" at bounding box center [209, 244] width 87 height 13
type input "354216331073456"
click at [187, 294] on span "Soumettre" at bounding box center [183, 297] width 24 height 6
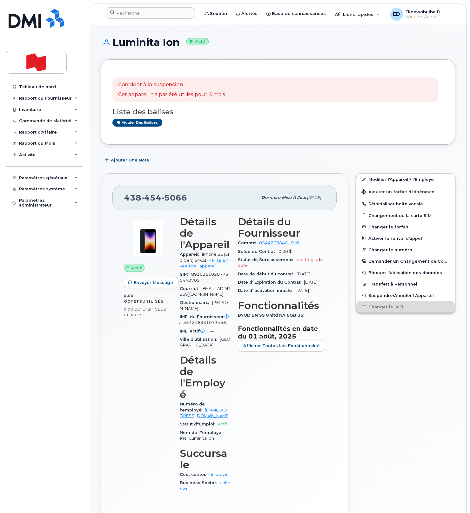
drag, startPoint x: 376, startPoint y: 374, endPoint x: 353, endPoint y: 376, distance: 23.3
click at [376, 374] on div "Modifier l'Appareil / l'Employé Ajouter un forfait d’itinérance Réinitialiser b…" at bounding box center [405, 355] width 107 height 373
click at [247, 151] on div "Candidat à la suspension Cet appareil n'a pas été utilisé pour 3 mois Liste des…" at bounding box center [278, 467] width 354 height 816
drag, startPoint x: 379, startPoint y: 179, endPoint x: 354, endPoint y: 182, distance: 25.2
click at [379, 179] on link "Modifier l'Appareil / l'Employé" at bounding box center [405, 179] width 98 height 11
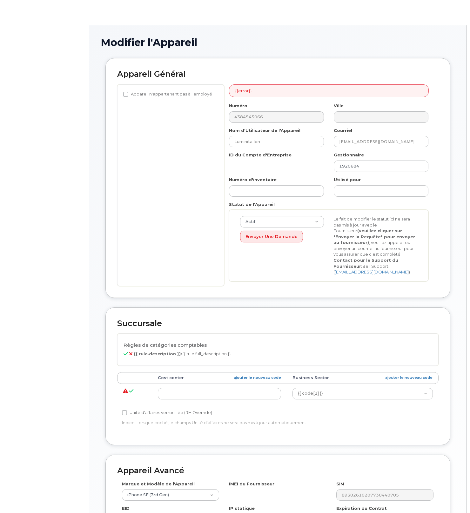
select select "22916206"
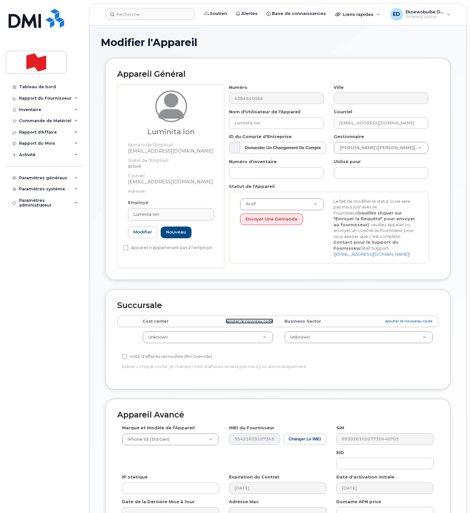
click at [244, 324] on link "ajouter le nouveau code" at bounding box center [249, 321] width 47 height 5
click at [140, 15] on input at bounding box center [150, 14] width 89 height 11
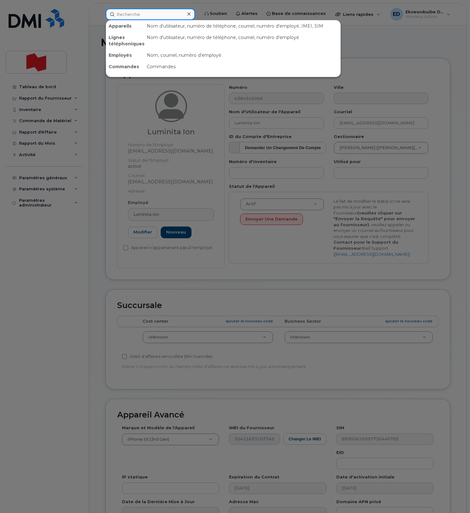
paste input "[PERSON_NAME]"
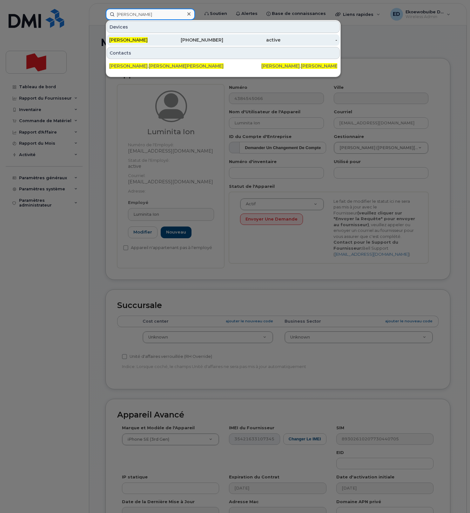
type input "[PERSON_NAME]"
click at [136, 41] on span "[PERSON_NAME]" at bounding box center [128, 40] width 38 height 6
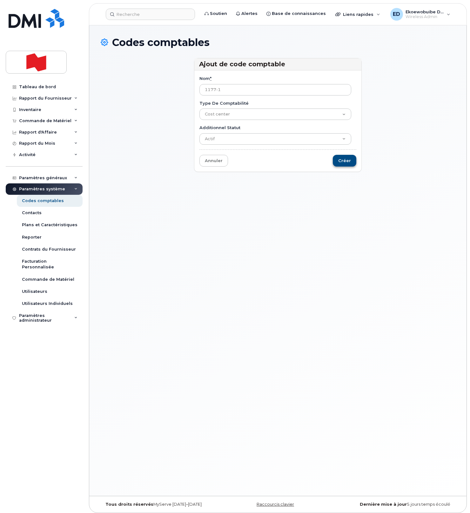
type input "1177-1"
click at [342, 163] on input "Créer" at bounding box center [344, 161] width 23 height 12
type input "Sauvegarder..."
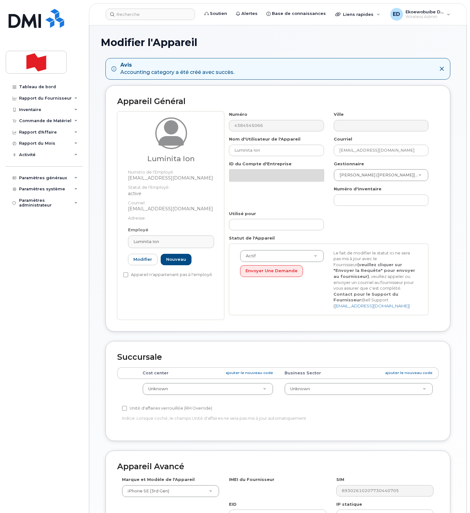
select select "22916206"
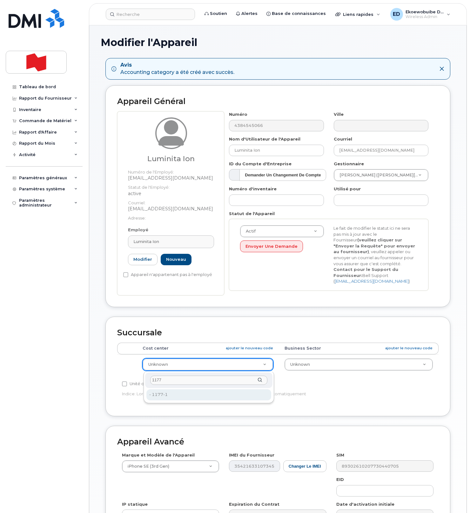
type input "1177"
type input "36082941"
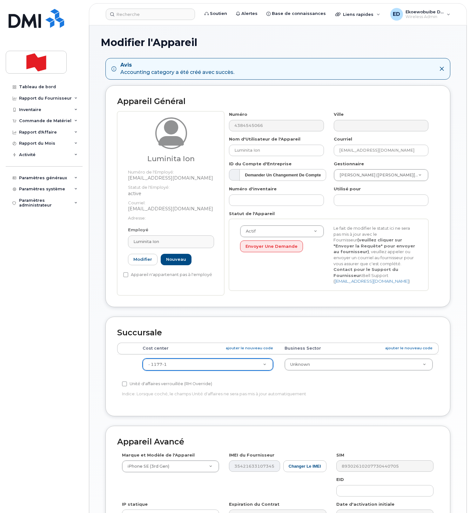
scroll to position [103, 0]
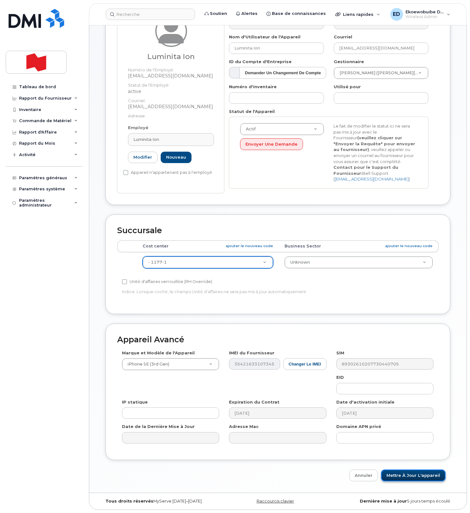
drag, startPoint x: 404, startPoint y: 473, endPoint x: 398, endPoint y: 474, distance: 5.7
click at [405, 474] on input "Mettre à jour l'appareil" at bounding box center [413, 476] width 64 height 12
type input "Sauvegarde..."
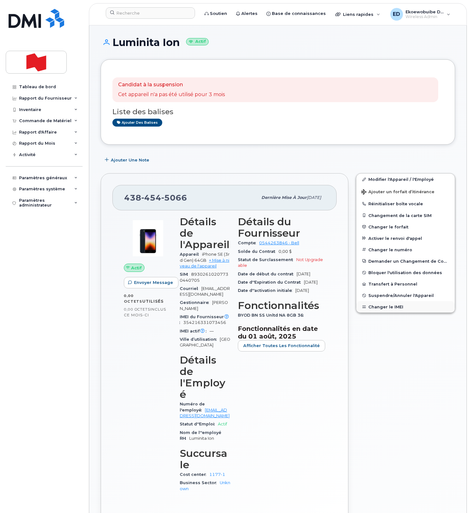
click at [379, 308] on button "Changer le IMEI" at bounding box center [405, 306] width 98 height 11
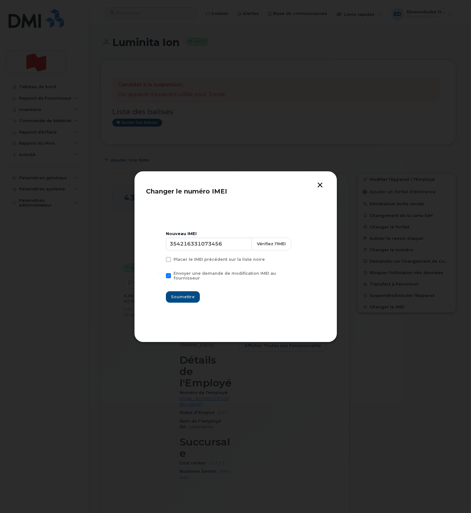
click at [319, 187] on button "button" at bounding box center [321, 186] width 10 height 7
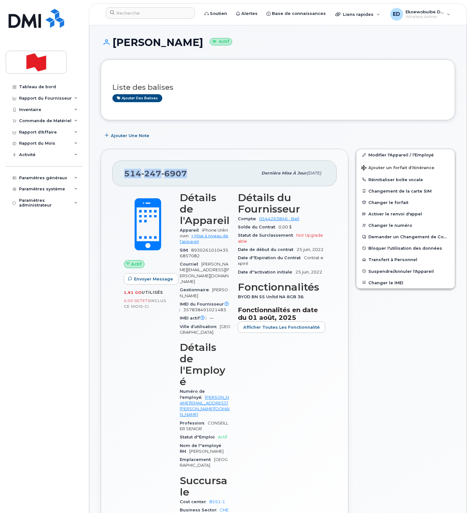
drag, startPoint x: 188, startPoint y: 177, endPoint x: 126, endPoint y: 177, distance: 62.5
click at [126, 177] on div "[PHONE_NUMBER]" at bounding box center [190, 173] width 133 height 13
copy span "[PHONE_NUMBER]"
click at [144, 15] on input at bounding box center [150, 12] width 89 height 11
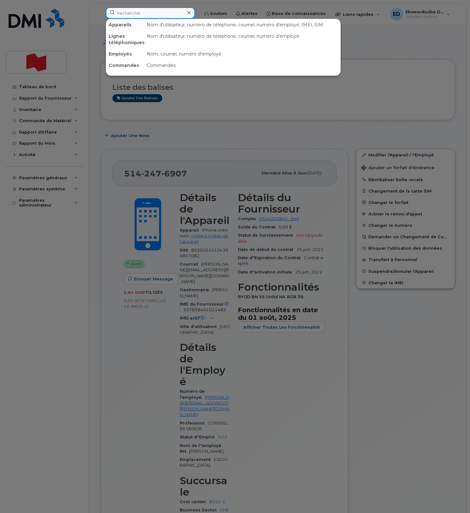
type input "r"
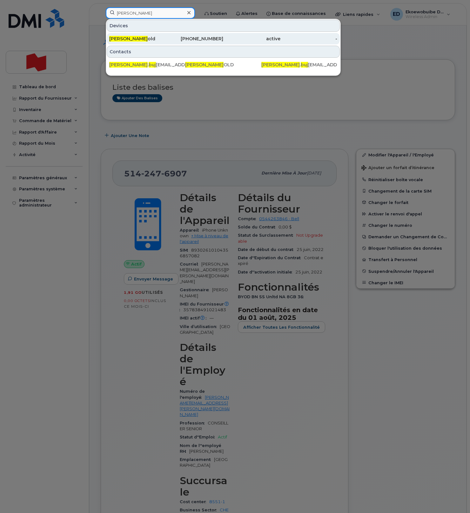
type input "[PERSON_NAME]"
click at [130, 37] on div "[PERSON_NAME] old" at bounding box center [137, 39] width 57 height 6
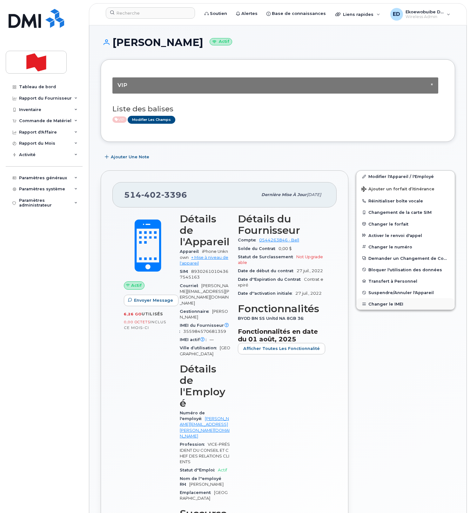
click at [377, 306] on button "Changer le IMEI" at bounding box center [405, 303] width 98 height 11
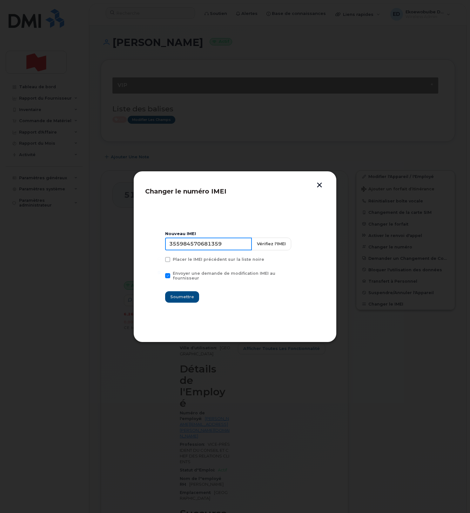
click at [220, 248] on input "355984570681359" at bounding box center [208, 244] width 87 height 13
click at [215, 250] on input "355984570681359" at bounding box center [208, 244] width 87 height 13
type input "354216330612437"
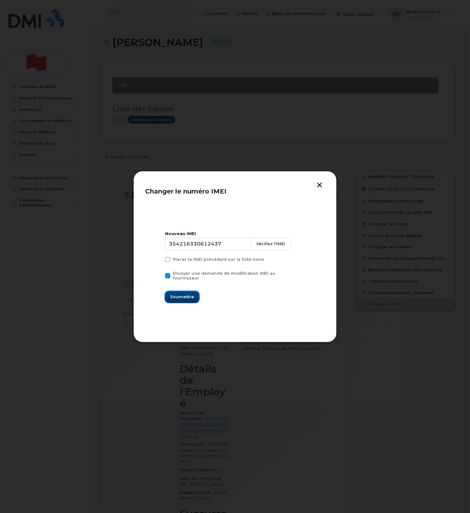
click at [191, 298] on button "Soumettre" at bounding box center [182, 296] width 34 height 11
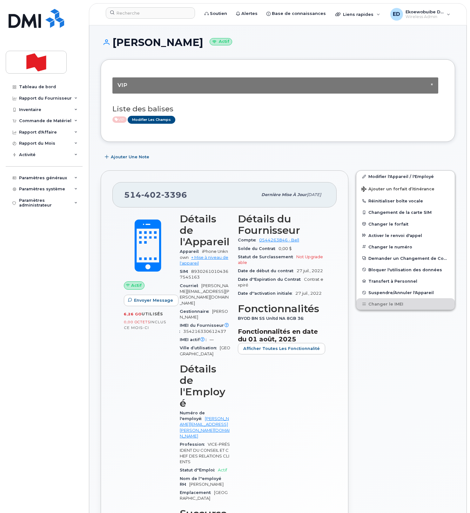
drag, startPoint x: 367, startPoint y: 344, endPoint x: 362, endPoint y: 352, distance: 9.6
click at [367, 345] on div "Modifier l'Appareil / l'Employé Ajouter un forfait d’itinérance Réinitialiser b…" at bounding box center [405, 385] width 107 height 436
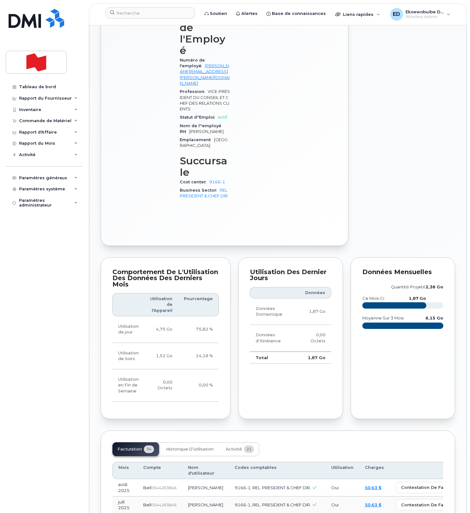
scroll to position [363, 0]
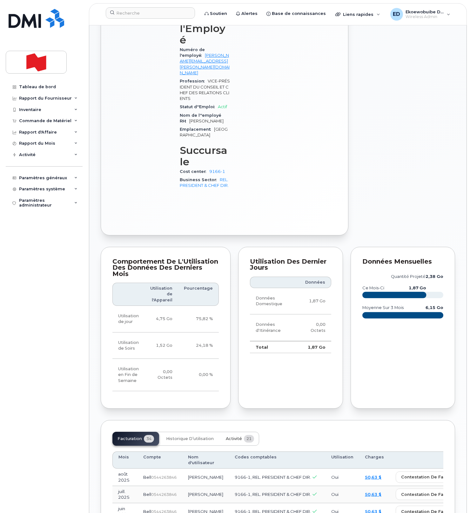
click at [234, 436] on span "Activité" at bounding box center [234, 438] width 16 height 5
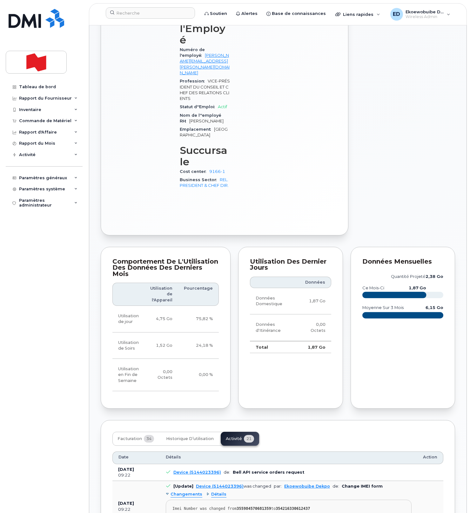
click at [299, 500] on pre "Imei Number was changed from 355984570681359 to 354216330612437 Imei Change Ext…" at bounding box center [289, 514] width 246 height 28
drag, startPoint x: 293, startPoint y: 445, endPoint x: 170, endPoint y: 435, distance: 122.6
click at [170, 500] on pre "Imei Number was changed from 355984570681359 to 354216330612437 Imei Change Ext…" at bounding box center [289, 514] width 246 height 28
copy pre "Imei Number was changed from 355984570681359 to 354216330612437 Imei Change Ext…"
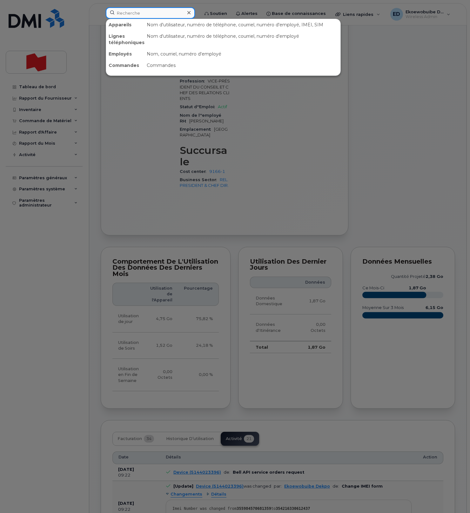
click at [144, 16] on input at bounding box center [150, 12] width 89 height 11
paste input "91661"
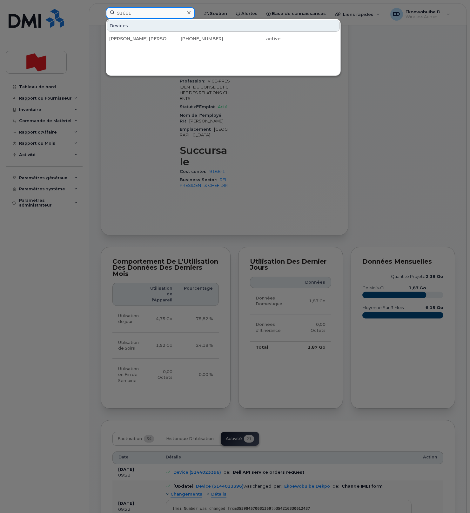
type input "91661"
